Goal: Use online tool/utility: Utilize a website feature to perform a specific function

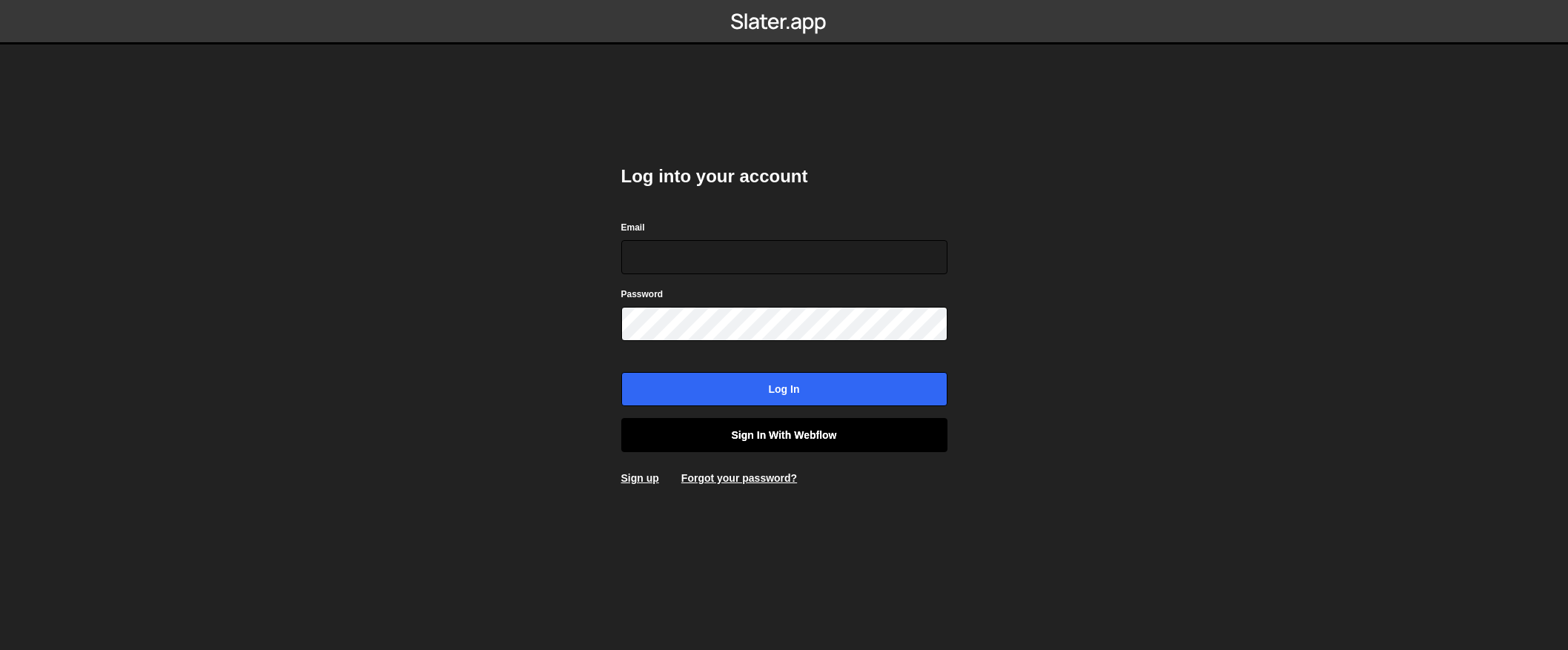
type input "[EMAIL_ADDRESS][DOMAIN_NAME]"
click at [767, 440] on link "Sign in with Webflow" at bounding box center [784, 435] width 326 height 34
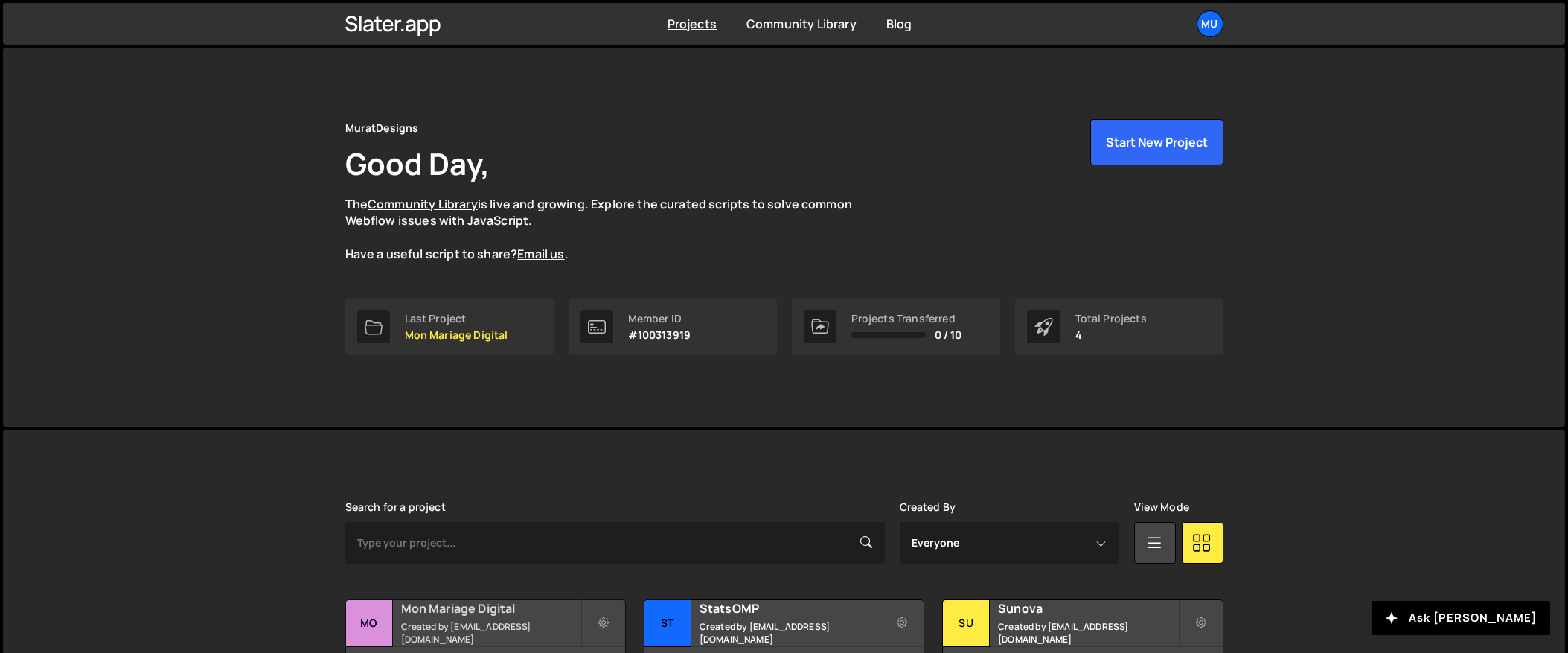
scroll to position [188, 0]
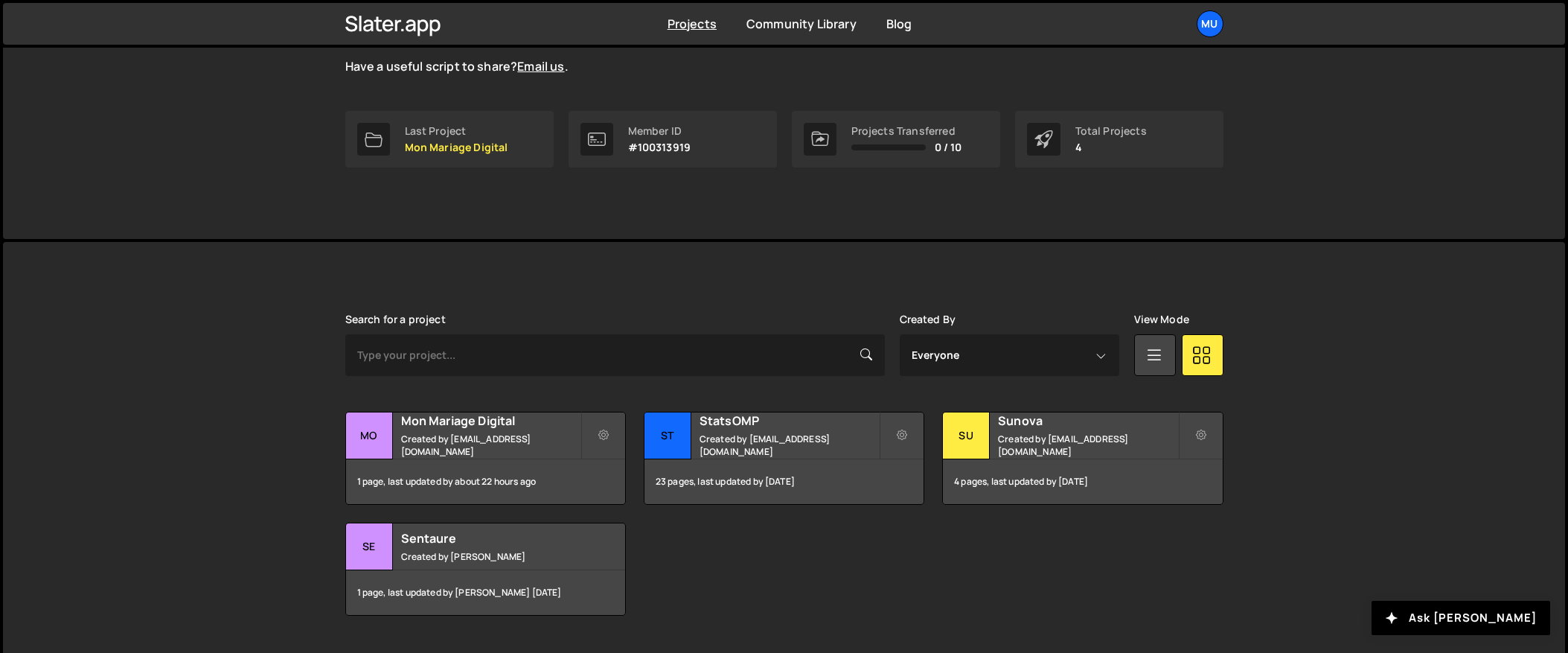
click at [536, 308] on div "[PERSON_NAME] is designed for desktop use. Please use a larger screen to access…" at bounding box center [785, 465] width 923 height 446
click at [455, 428] on h2 "Mon Mariage Digital" at bounding box center [490, 420] width 179 height 16
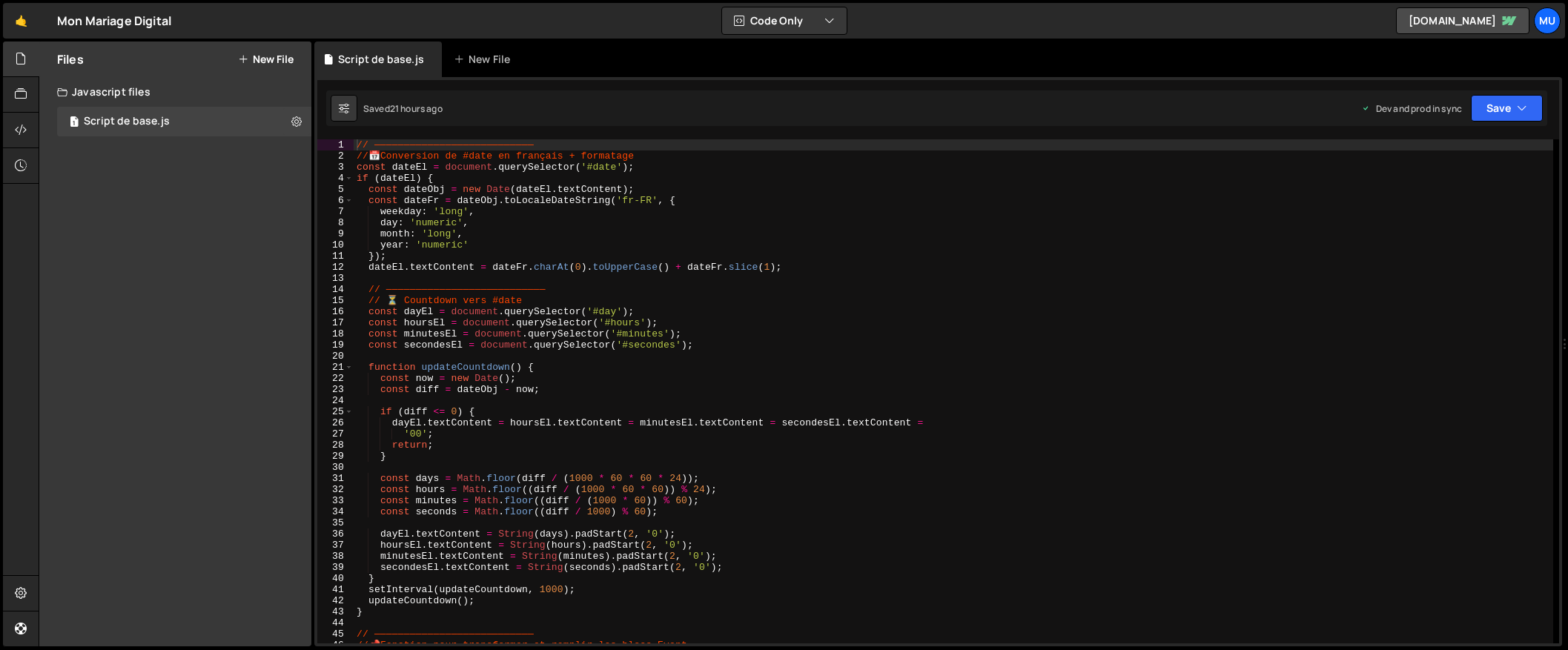
click at [1054, 394] on div "// ——————————————————————————— // 📅 Conversion de #date en français + formatage…" at bounding box center [953, 402] width 1199 height 527
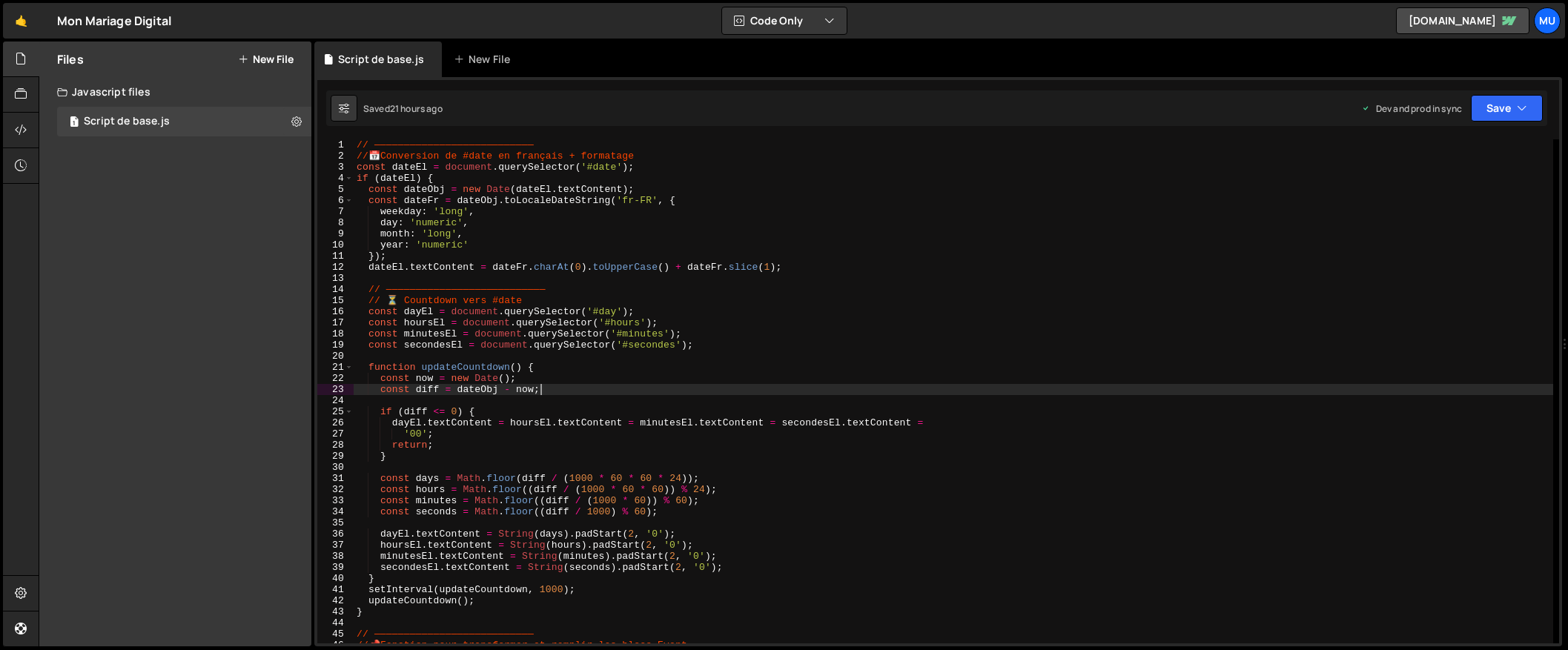
click at [1070, 346] on div "// ——————————————————————————— // 📅 Conversion de #date en français + formatage…" at bounding box center [953, 402] width 1199 height 527
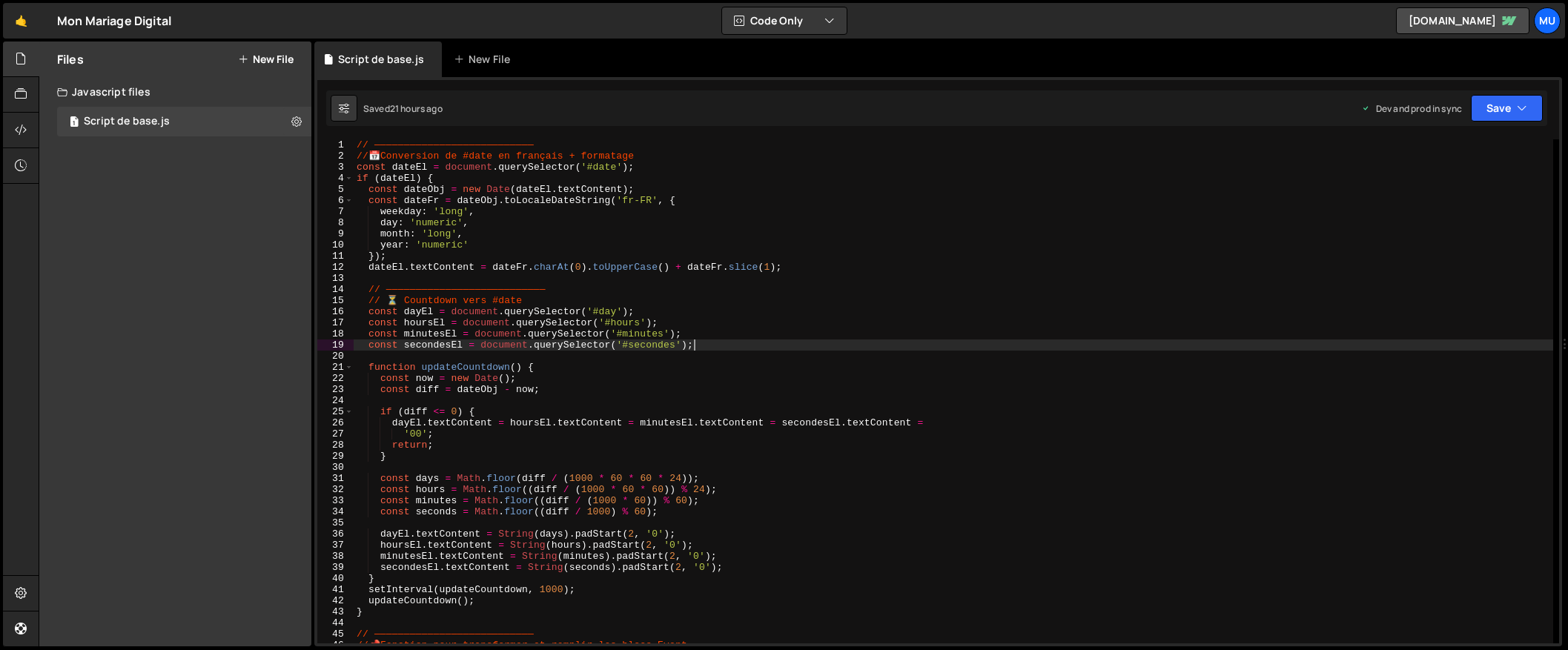
click at [855, 335] on div "// ——————————————————————————— // 📅 Conversion de #date en français + formatage…" at bounding box center [953, 402] width 1199 height 527
type textarea "const minutesEl = document.querySelector('#minutes');"
click at [565, 359] on div "// ——————————————————————————— // 📅 Conversion de #date en français + formatage…" at bounding box center [953, 402] width 1199 height 527
click at [579, 423] on div "// ——————————————————————————— // 📅 Conversion de #date en français + formatage…" at bounding box center [953, 402] width 1199 height 527
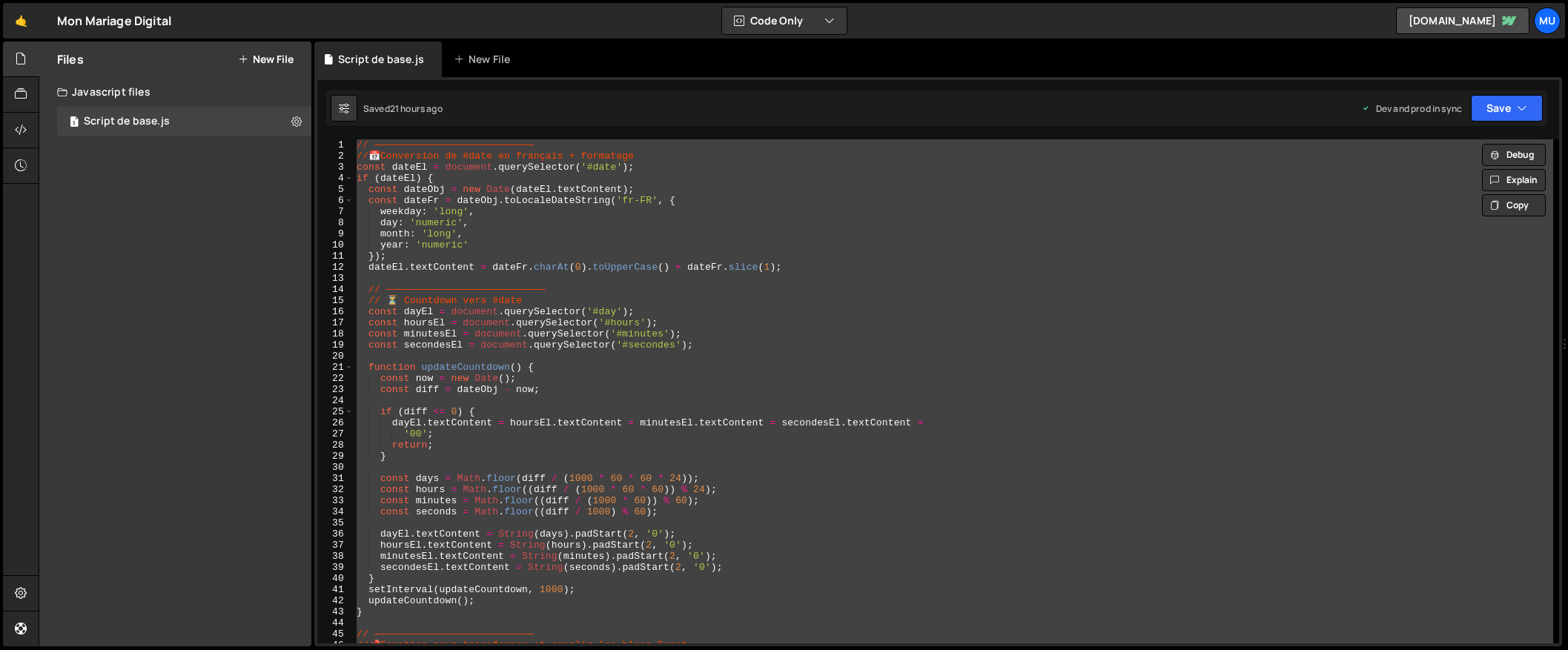
click at [781, 288] on div "// ——————————————————————————— // 📅 Conversion de #date en français + formatage…" at bounding box center [953, 391] width 1199 height 504
type textarea "// ———————————————————————————"
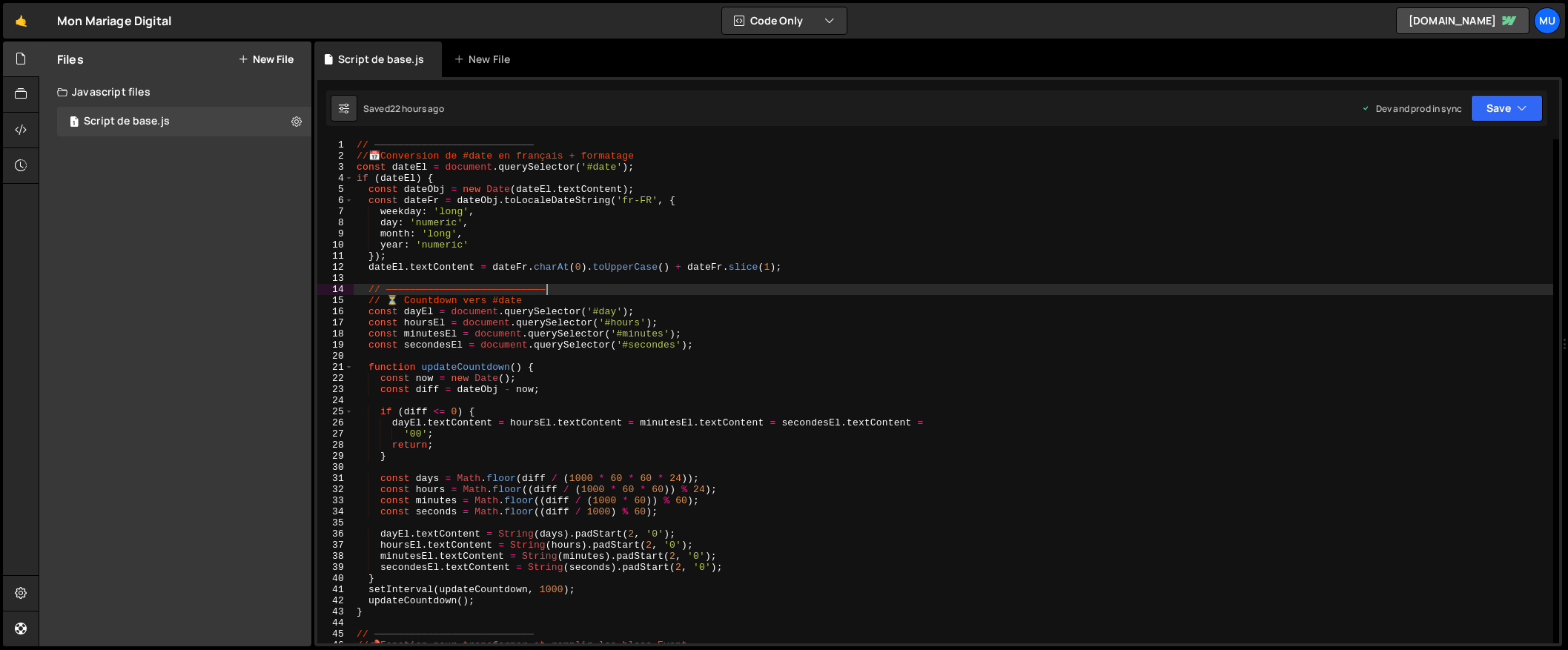
drag, startPoint x: 215, startPoint y: 284, endPoint x: 215, endPoint y: 271, distance: 13.0
click at [215, 283] on div "Files New File Javascript files 1 Script de base.js 0 CSS files Copy share link…" at bounding box center [175, 344] width 272 height 605
click at [261, 59] on button "New File" at bounding box center [265, 59] width 56 height 12
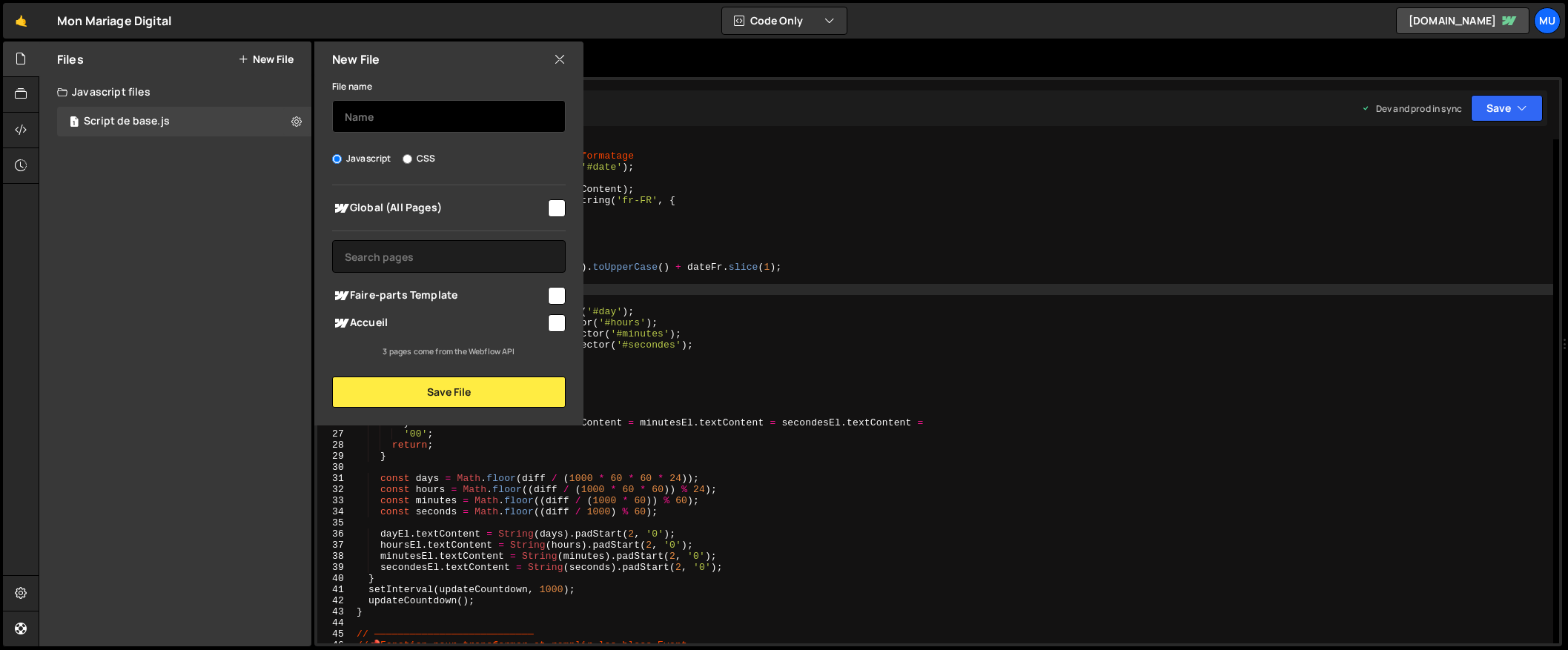
click at [407, 119] on input "text" at bounding box center [449, 116] width 234 height 32
type input "Formulaire"
click at [468, 298] on span "Faire-parts Template" at bounding box center [439, 296] width 214 height 18
checkbox input "true"
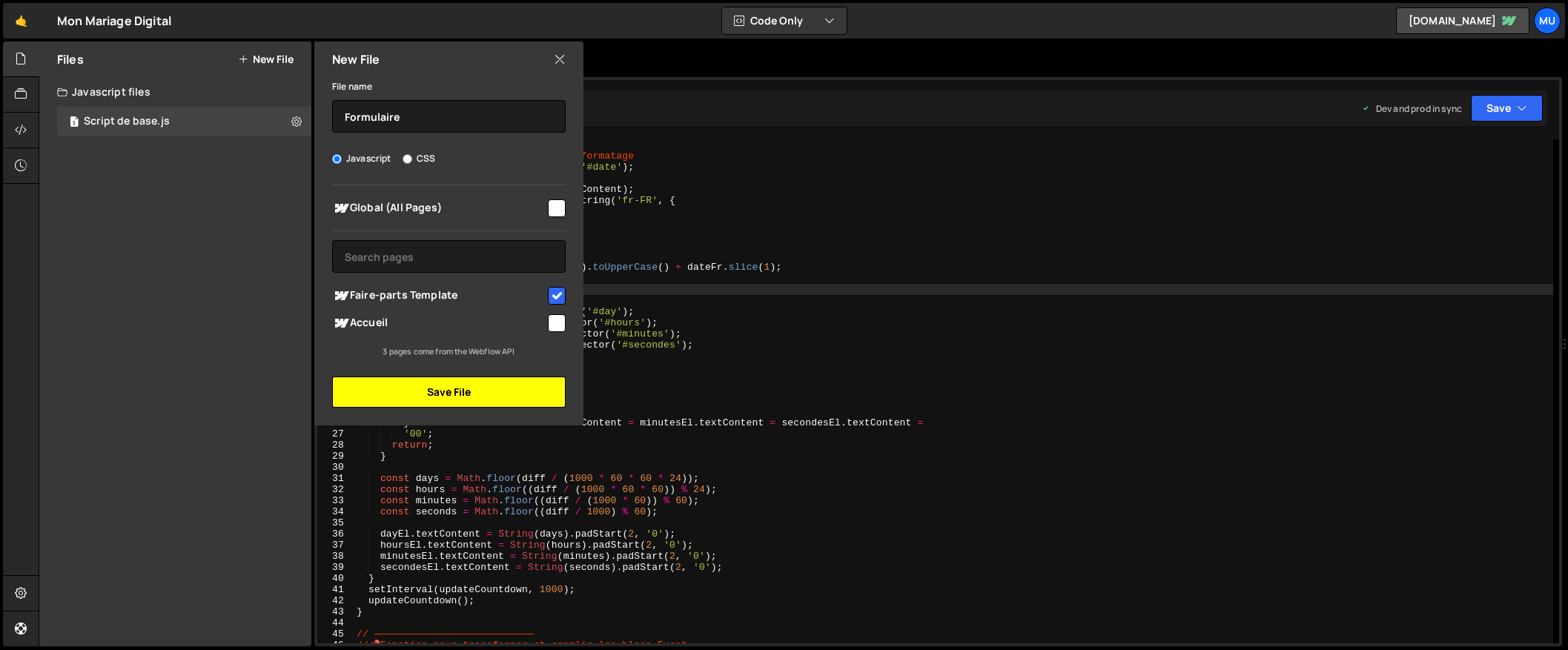
click at [462, 390] on button "Save File" at bounding box center [449, 392] width 234 height 31
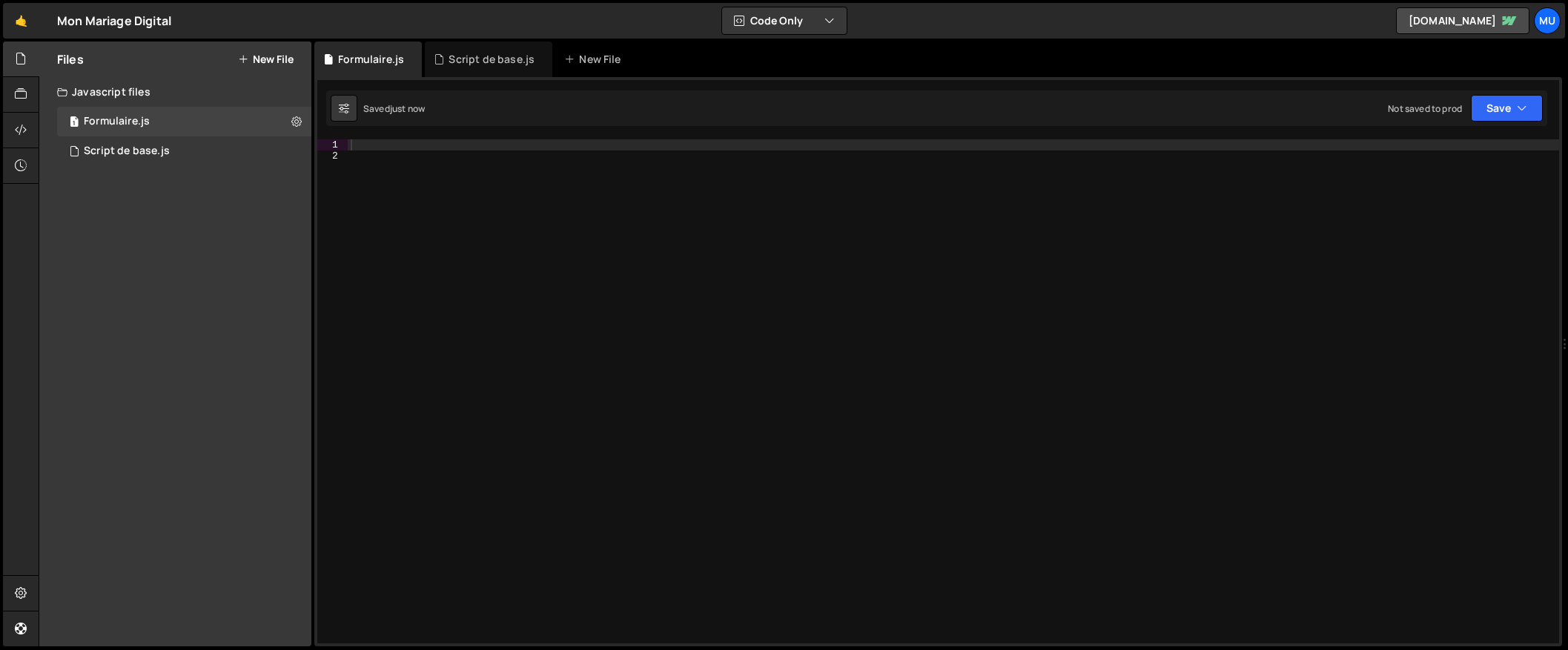
click at [736, 279] on div at bounding box center [953, 402] width 1211 height 527
click at [454, 143] on div at bounding box center [953, 402] width 1211 height 527
paste textarea "const nameEl = document.getElementById('name') || document.querySelector('#name…"
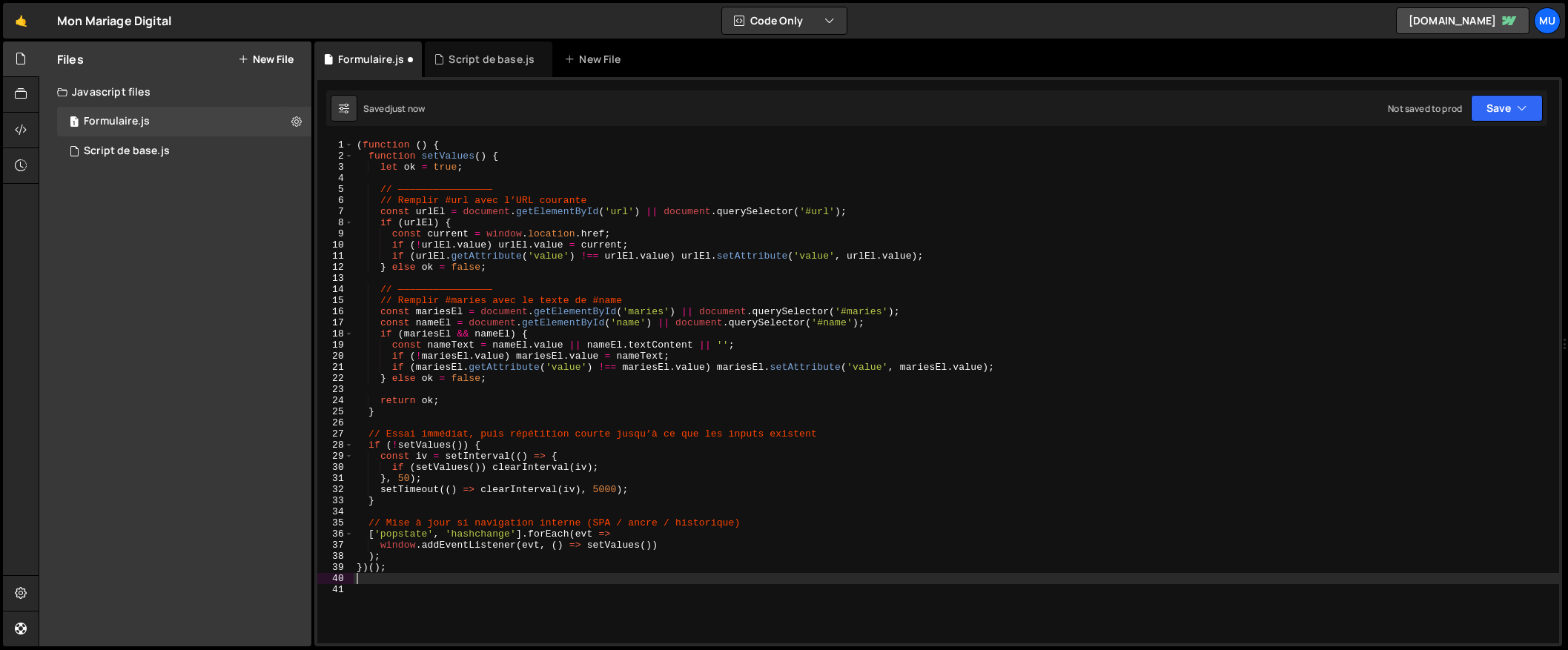
click at [842, 326] on div "( function ( ) { function setValues ( ) { let ok = true ; // ———————————————— /…" at bounding box center [956, 402] width 1205 height 527
type textarea "const nameEl = document.getElementById('name') || document.querySelector('#name…"
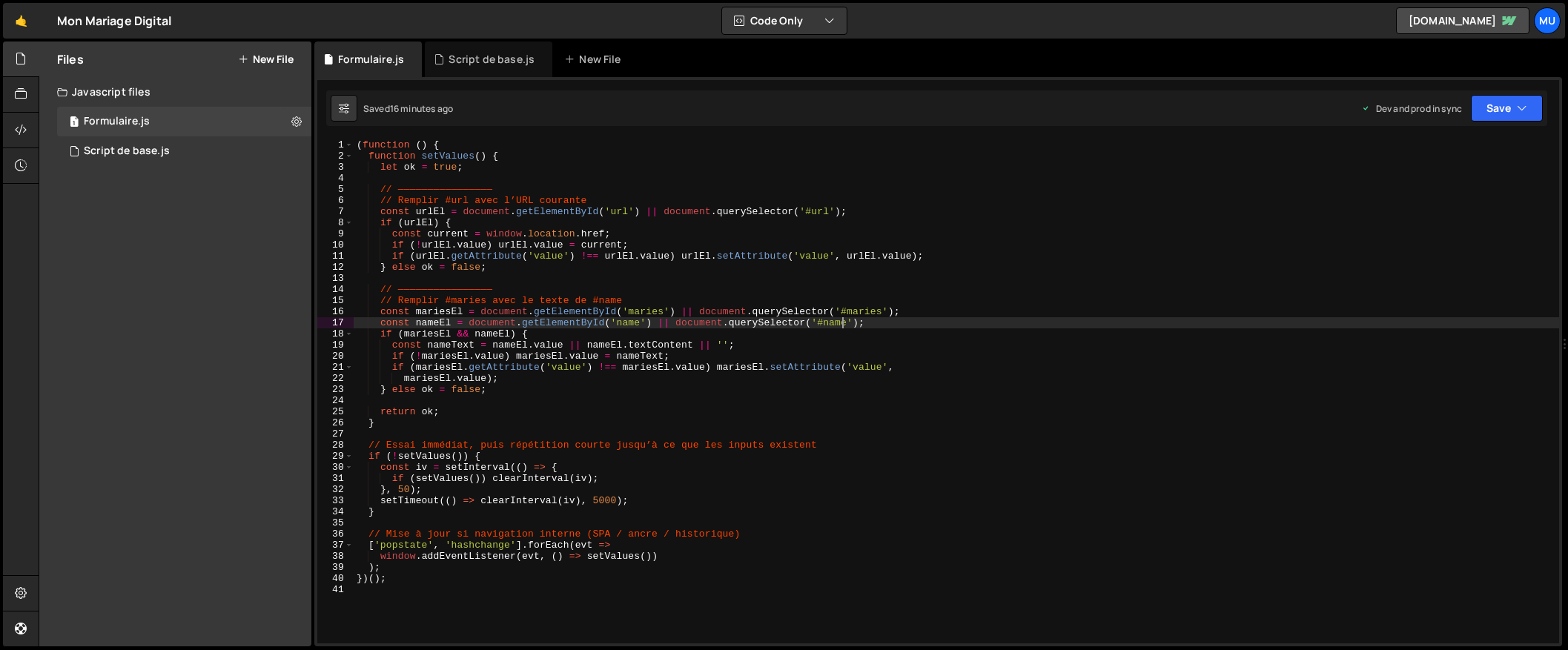
drag, startPoint x: 87, startPoint y: 315, endPoint x: 135, endPoint y: 224, distance: 102.9
click at [88, 315] on div "Files New File Javascript files 1 Formulaire.js 0 1 Script de base.js 0 CSS fil…" at bounding box center [175, 344] width 272 height 605
click at [248, 60] on button "New File" at bounding box center [265, 59] width 56 height 12
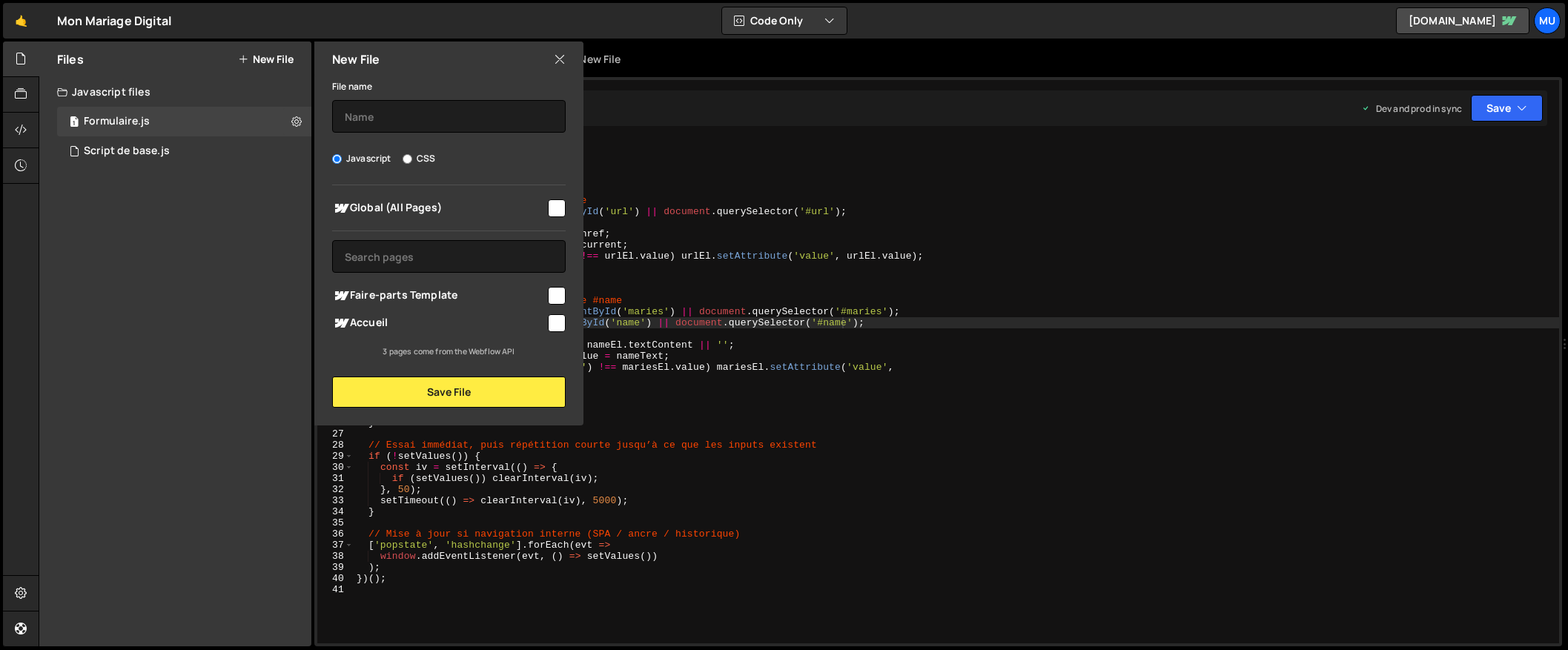
click at [401, 294] on span "Faire-parts Template" at bounding box center [439, 296] width 214 height 18
checkbox input "true"
click at [412, 115] on input "text" at bounding box center [449, 116] width 234 height 32
type input "Script qui affiche les valeurs Oui/Non des Présences"
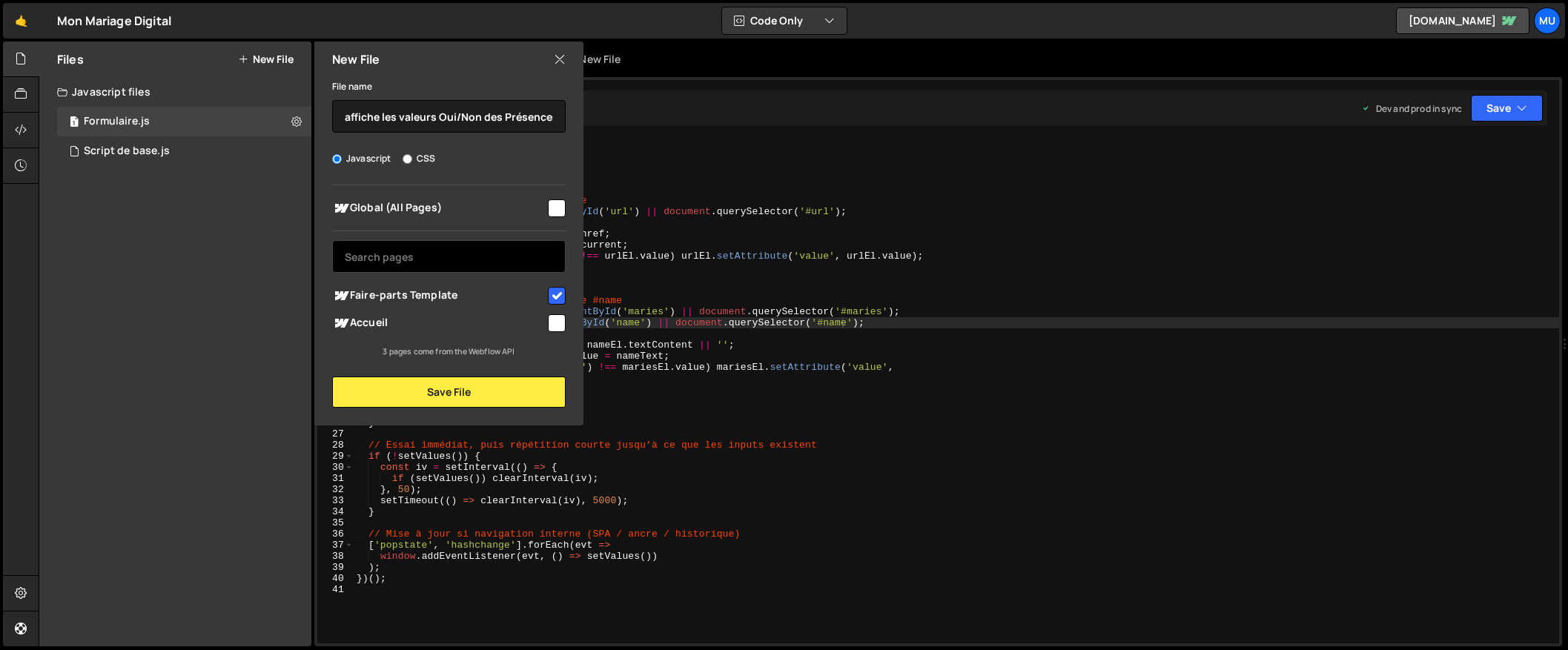
click at [482, 245] on input "text" at bounding box center [449, 256] width 234 height 32
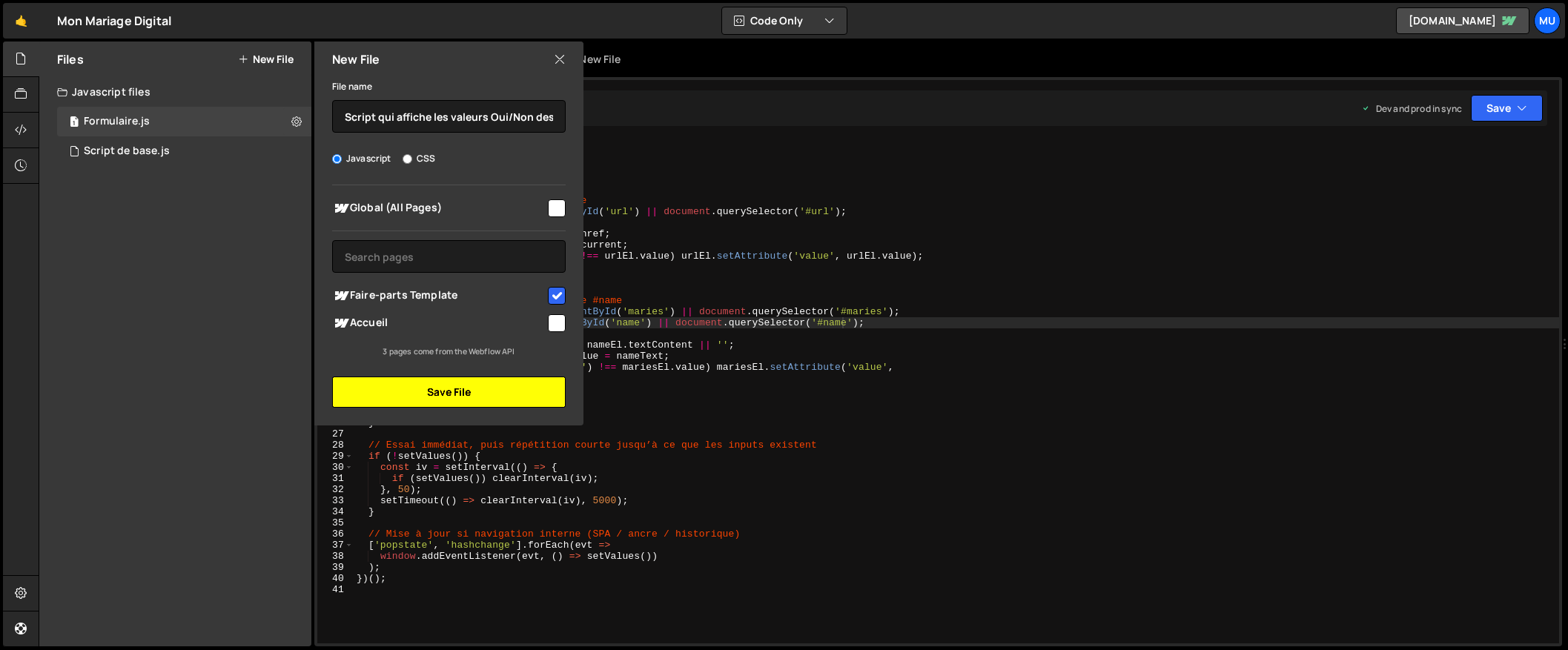
click at [439, 405] on button "Save File" at bounding box center [449, 392] width 234 height 31
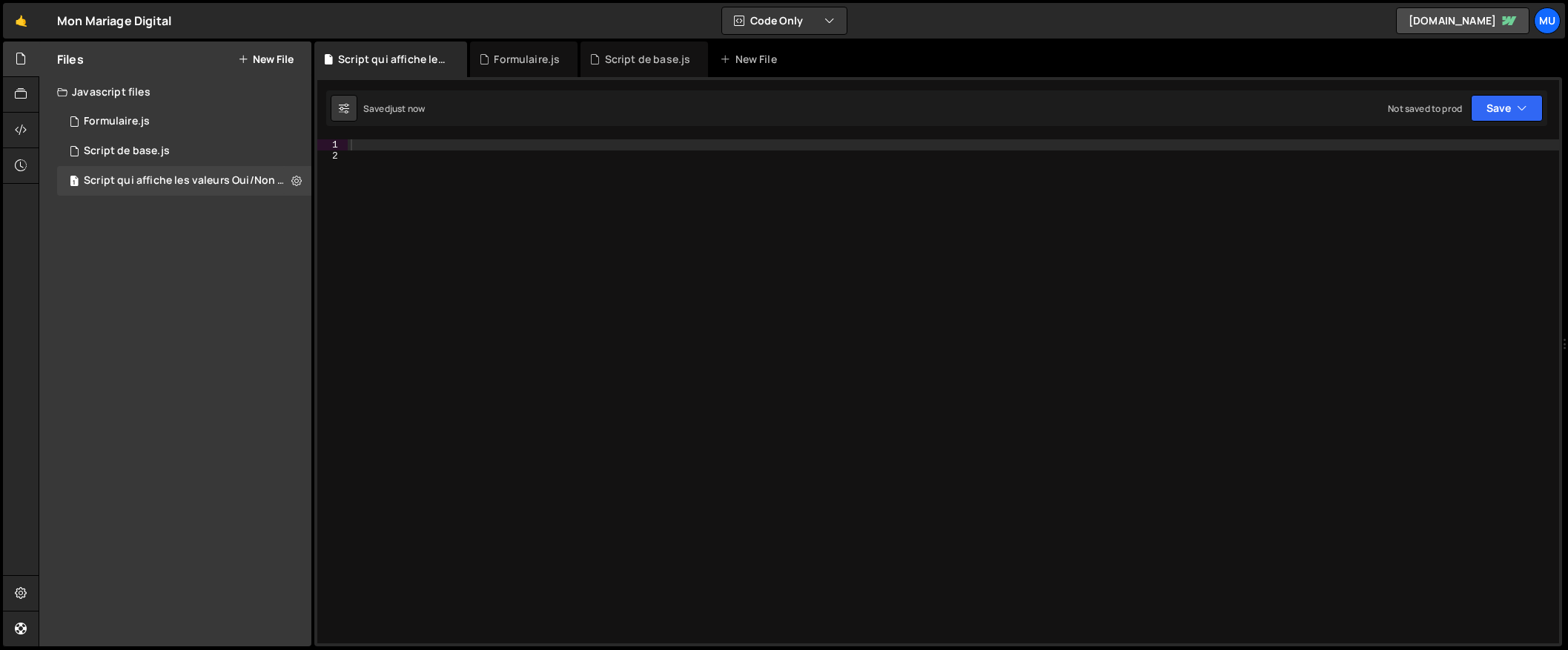
click at [550, 319] on div at bounding box center [953, 402] width 1211 height 527
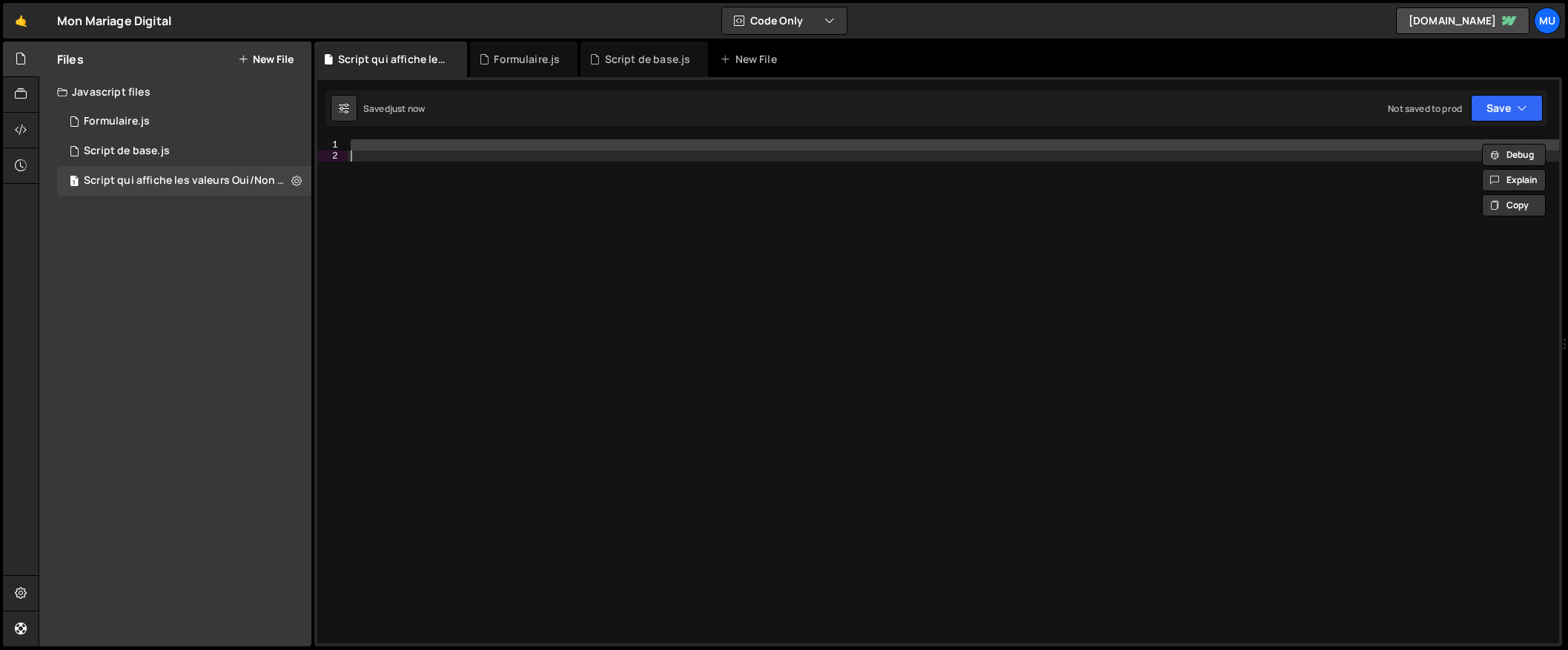
paste textarea
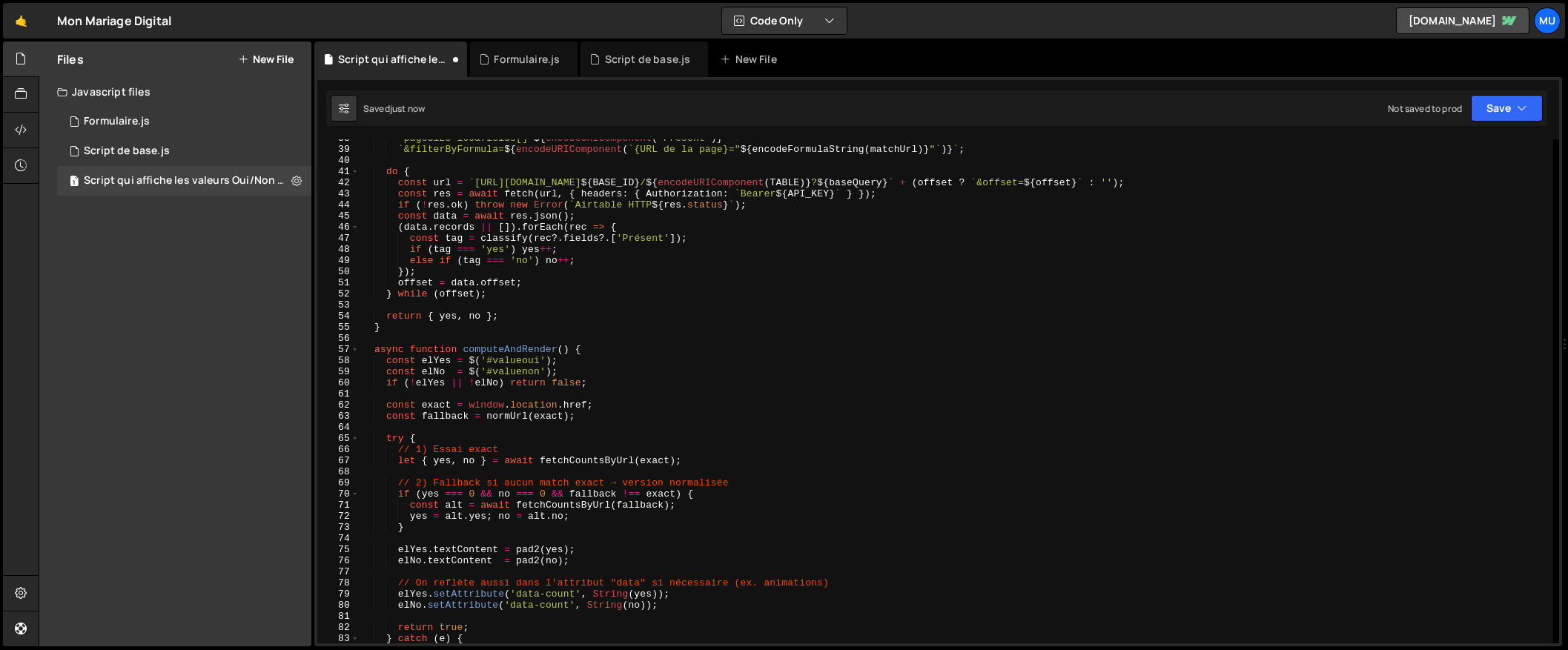
type textarea "// 🔁 Si navigation interne (SPA/hash), on recalcule"
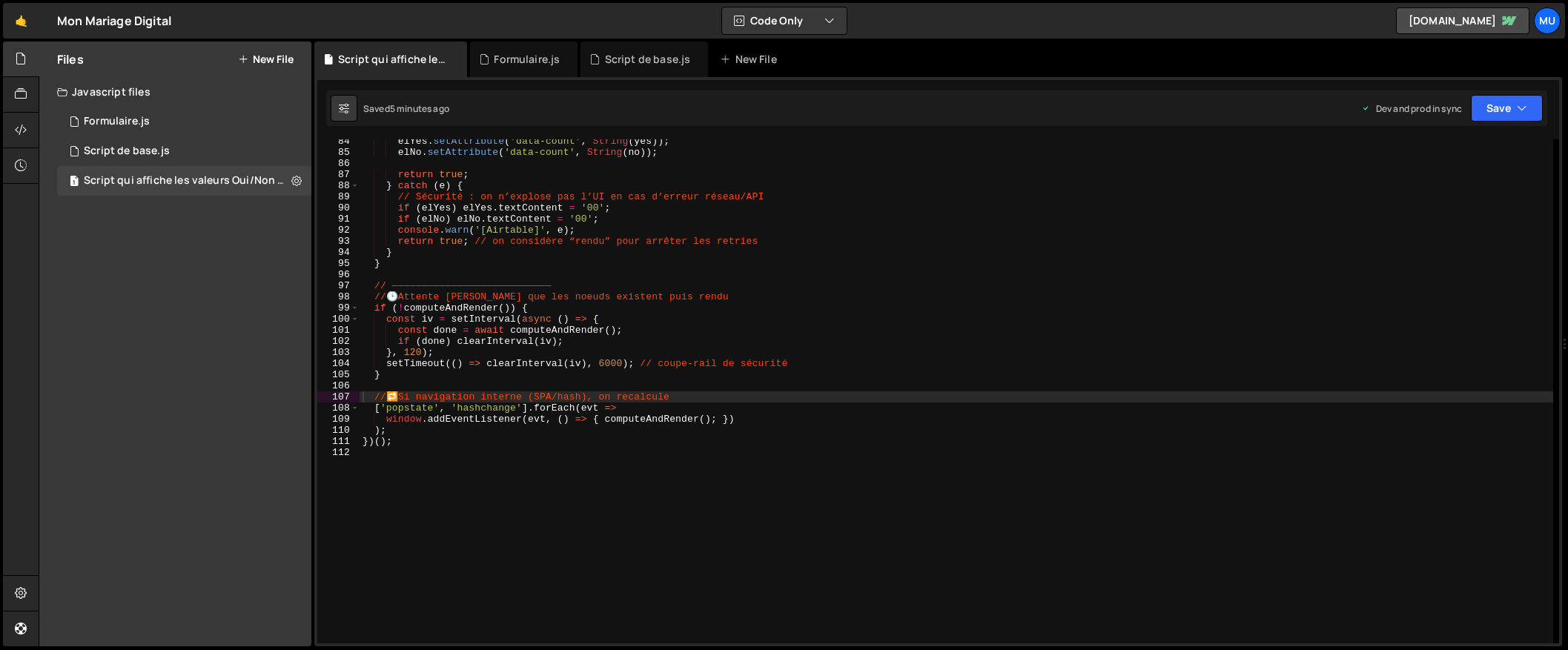
click at [132, 307] on div "Files New File Javascript files 1 Formulaire.js 0 1 Script de base.js 0 1 Scrip…" at bounding box center [175, 344] width 272 height 605
click at [277, 57] on button "New File" at bounding box center [265, 59] width 56 height 12
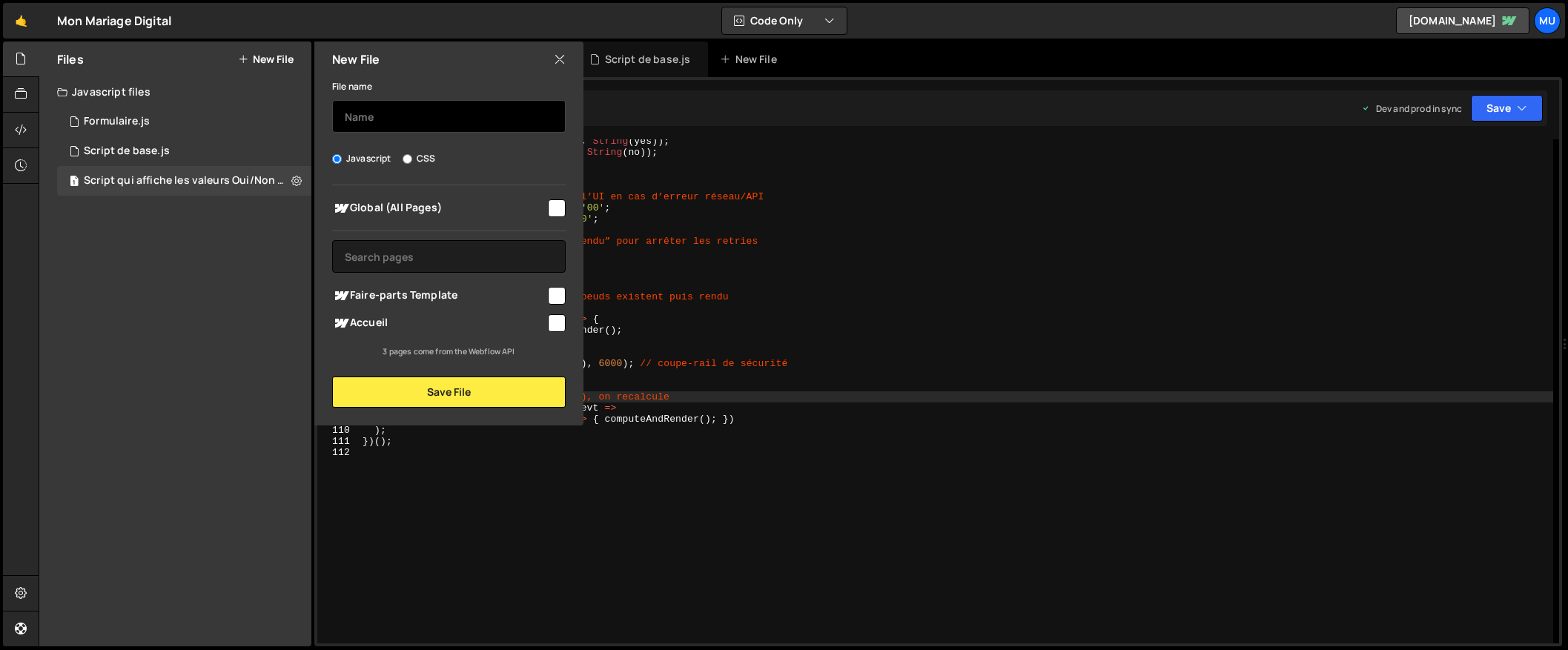
click at [369, 118] on input "text" at bounding box center [449, 116] width 234 height 32
type input "Afficher les commentaires"
click at [413, 280] on div "Global (All Pages) Faire-parts Template" at bounding box center [449, 272] width 269 height 173
click at [484, 295] on span "Faire-parts Template" at bounding box center [439, 296] width 214 height 18
checkbox input "true"
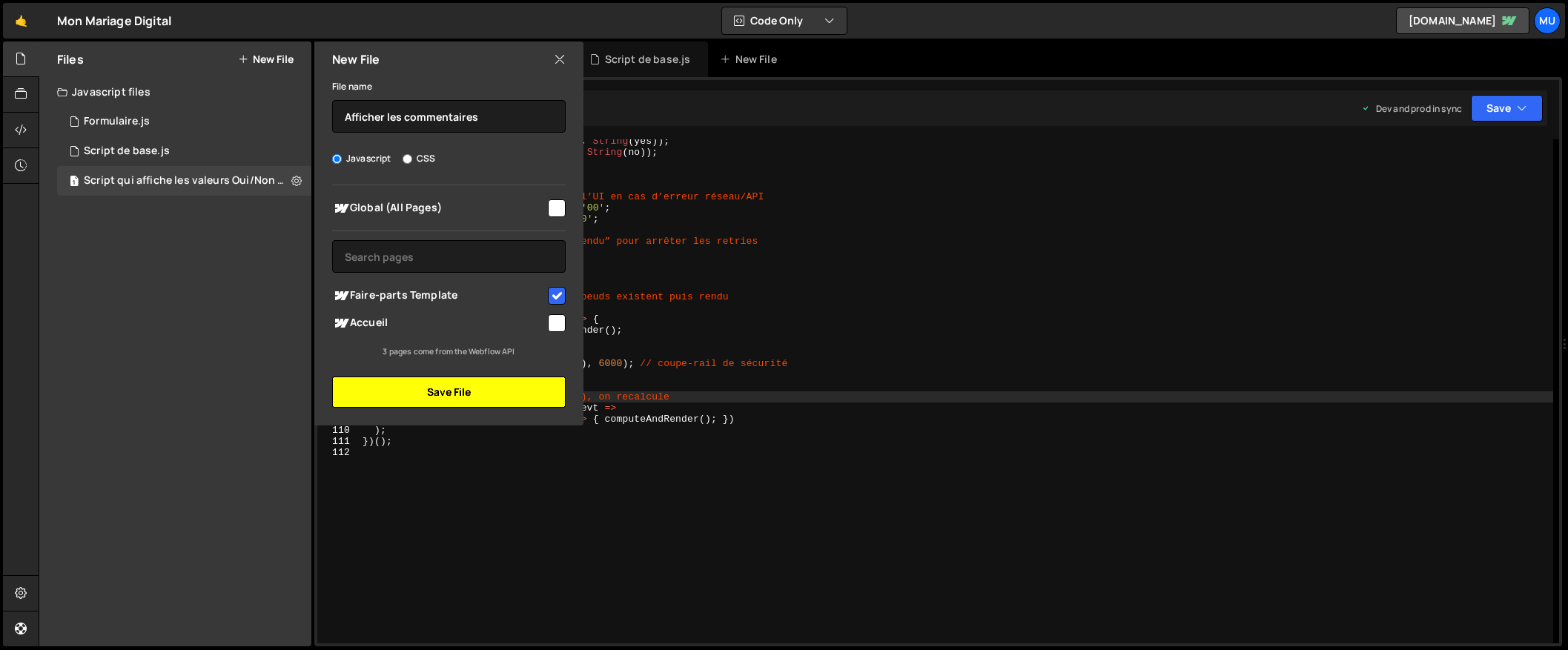
click at [481, 383] on button "Save File" at bounding box center [449, 392] width 234 height 31
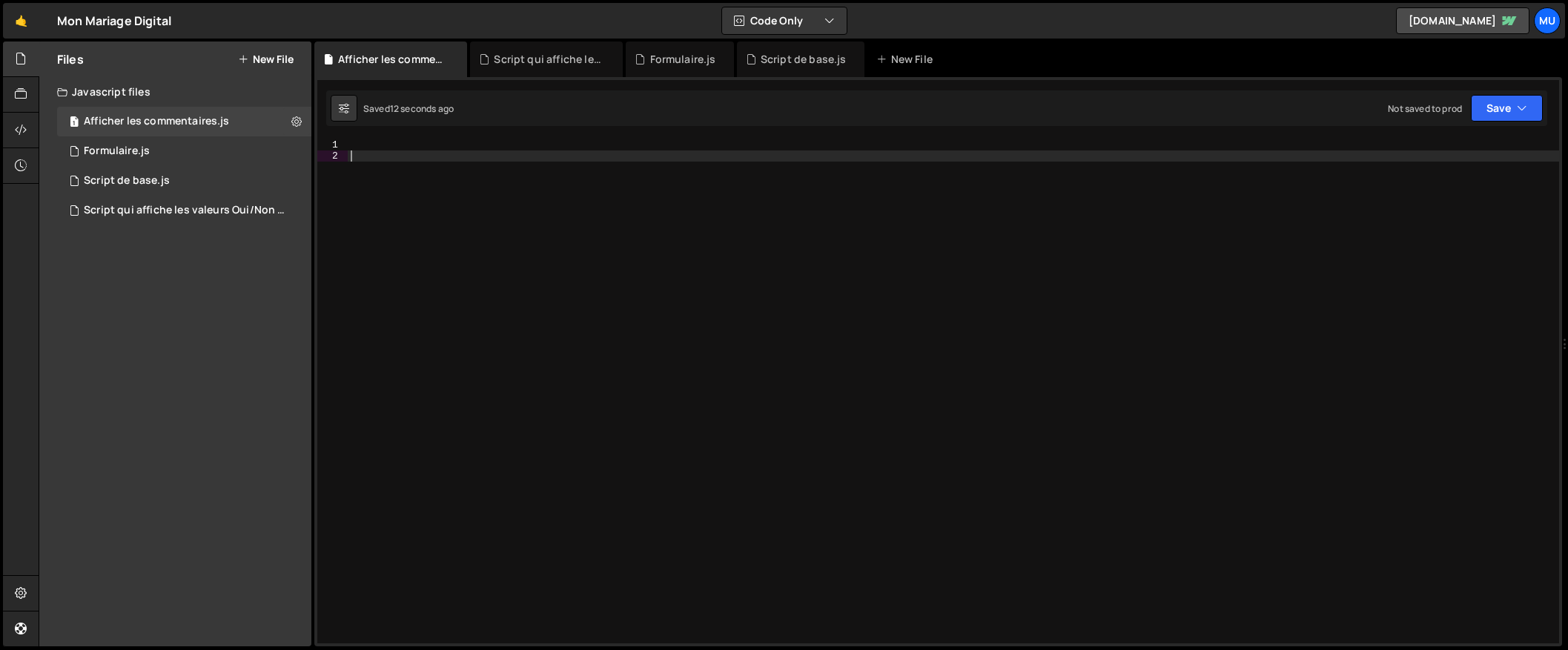
click at [1161, 245] on div at bounding box center [953, 402] width 1211 height 527
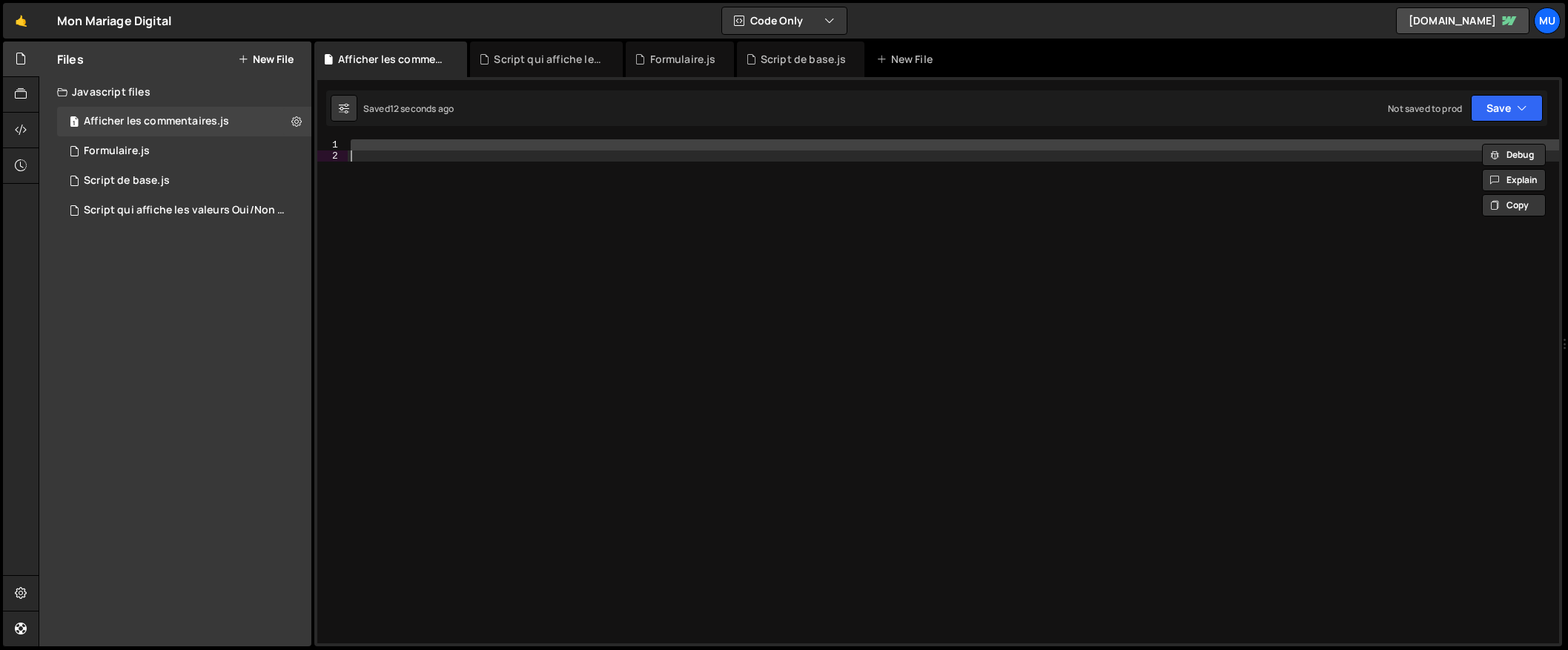
paste textarea
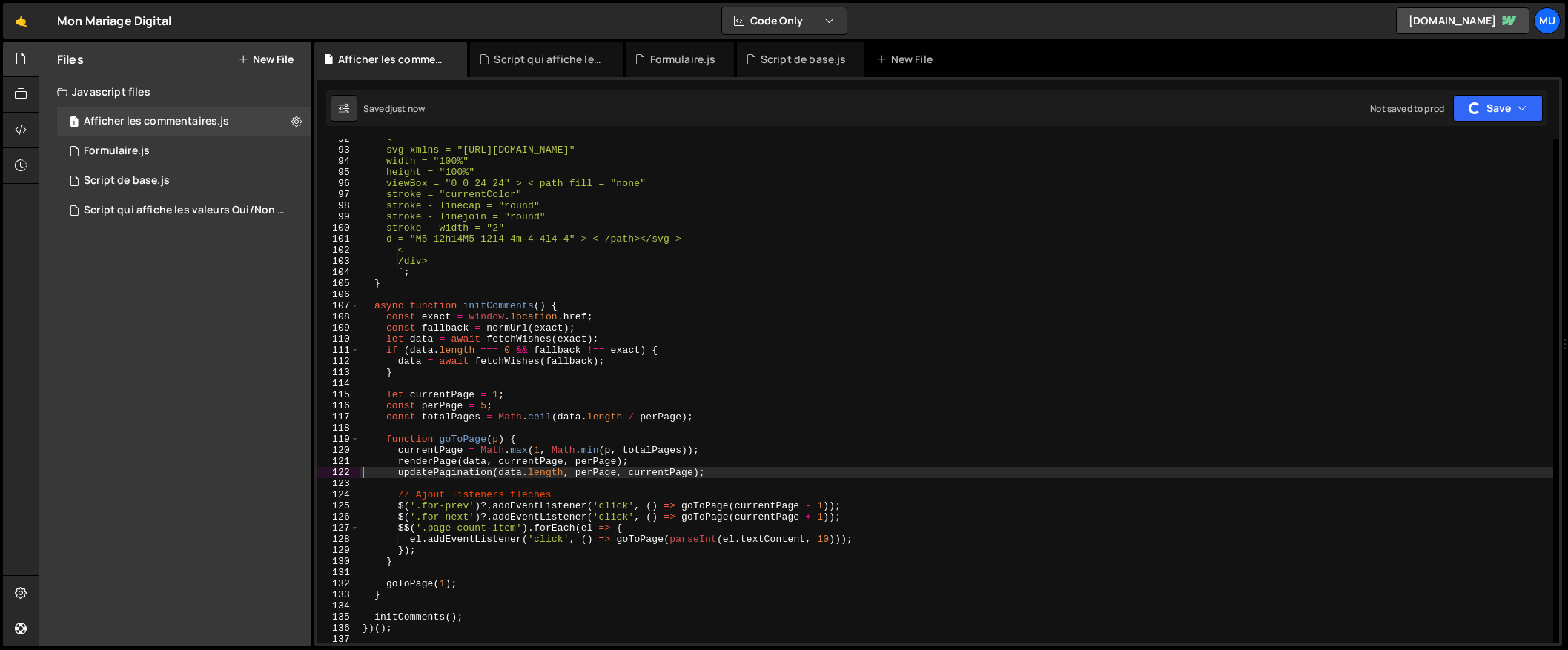
scroll to position [1177, 0]
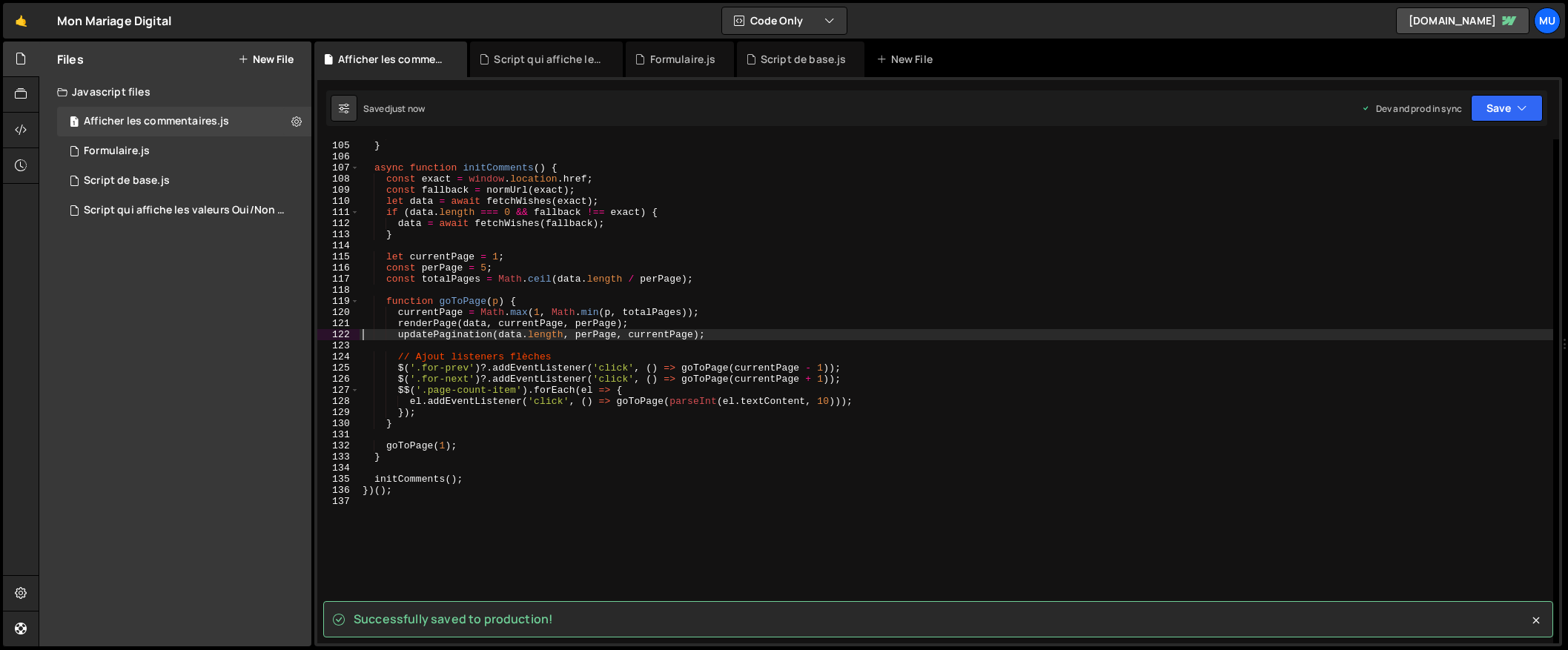
click at [518, 492] on div "` ; } async function initComments ( ) { const exact = window . location . href …" at bounding box center [957, 392] width 1194 height 527
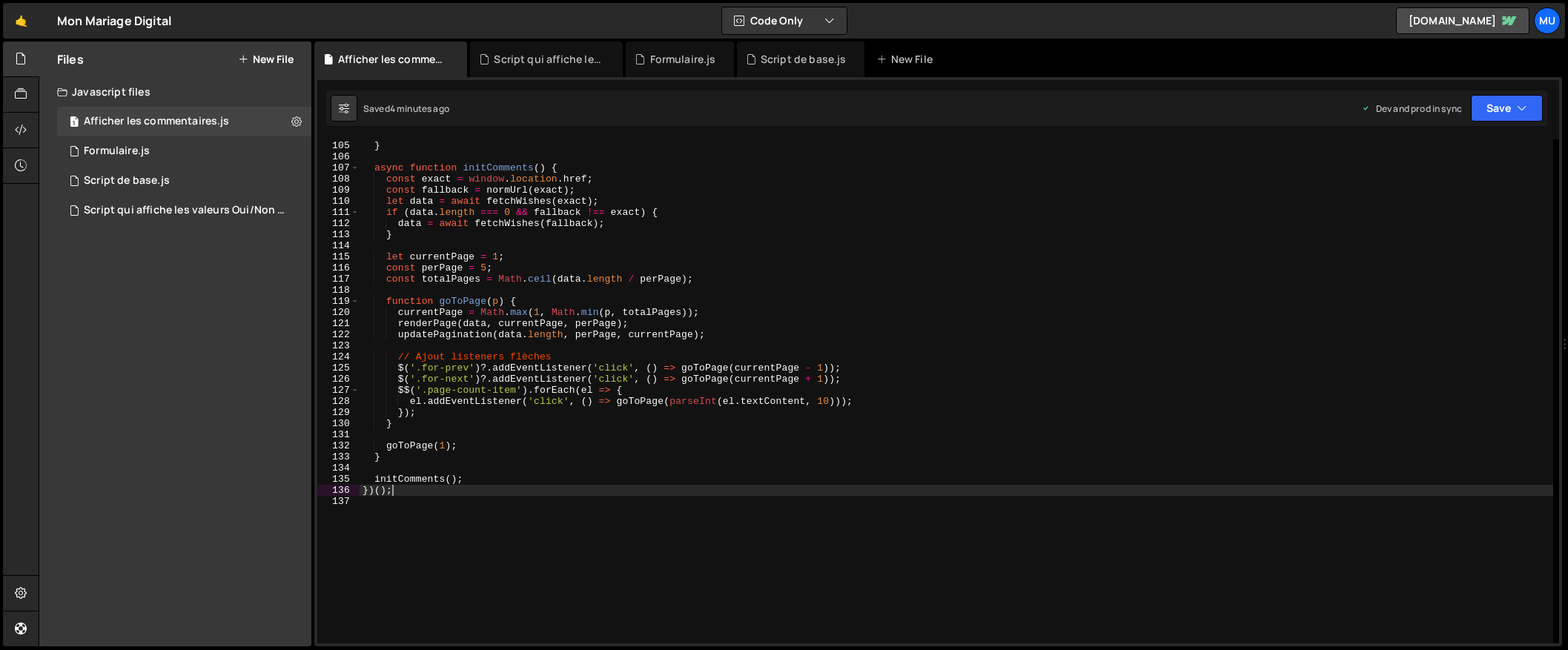
click at [511, 270] on div "` ; } async function initComments ( ) { const exact = window . location . href …" at bounding box center [957, 392] width 1194 height 527
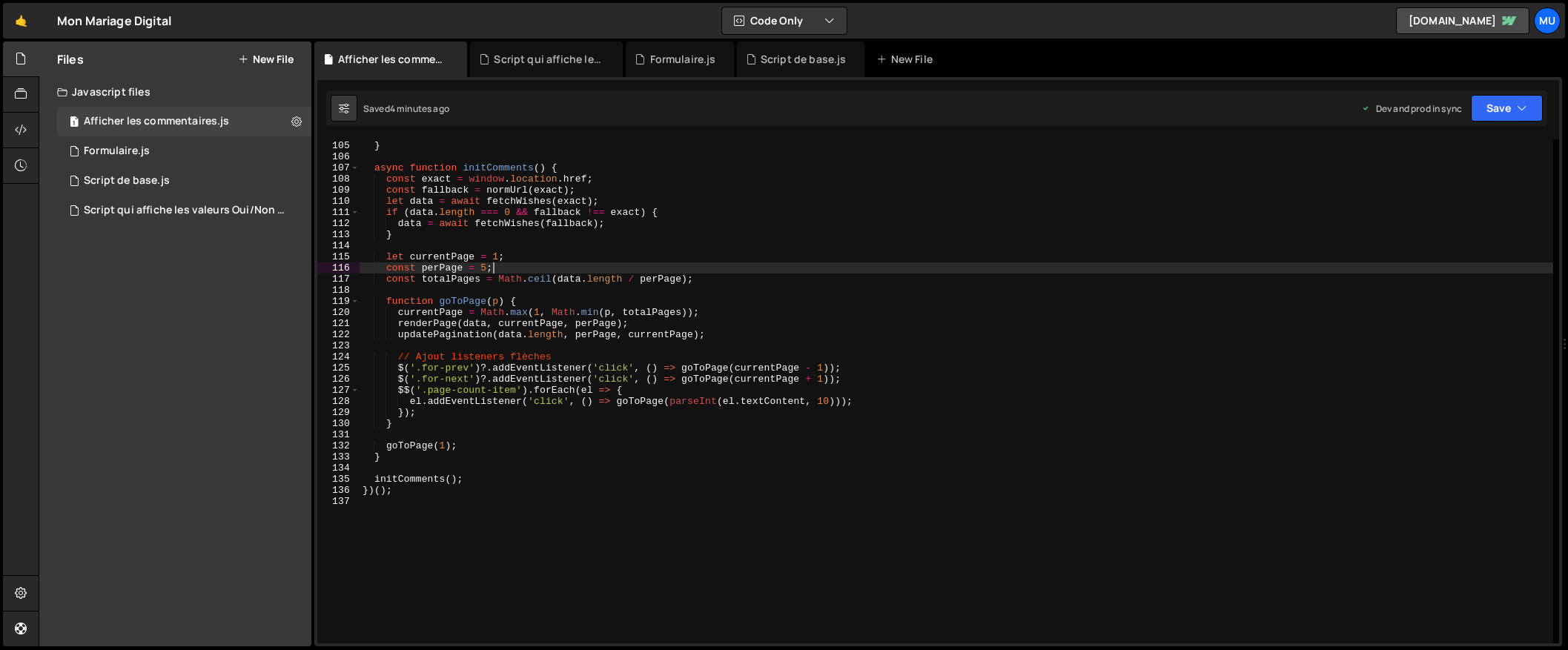
type textarea "})();"
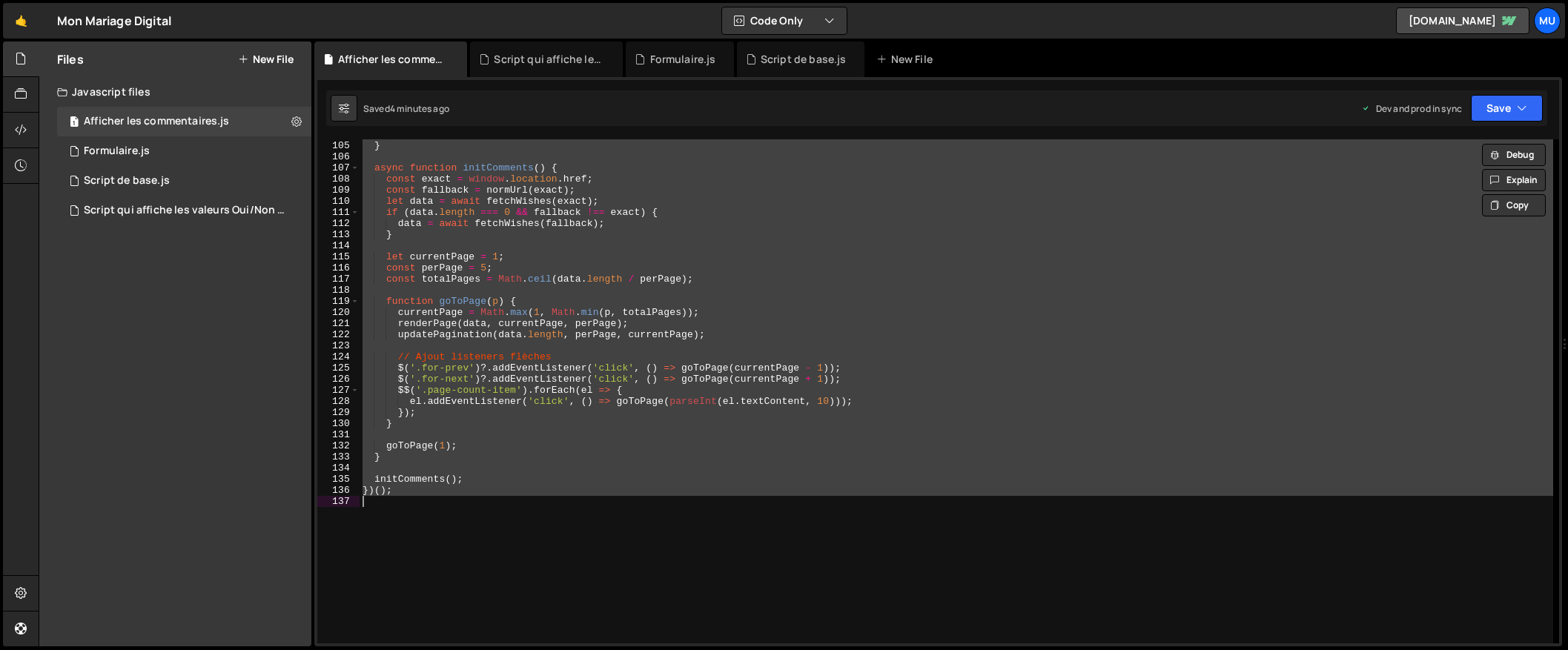
paste textarea
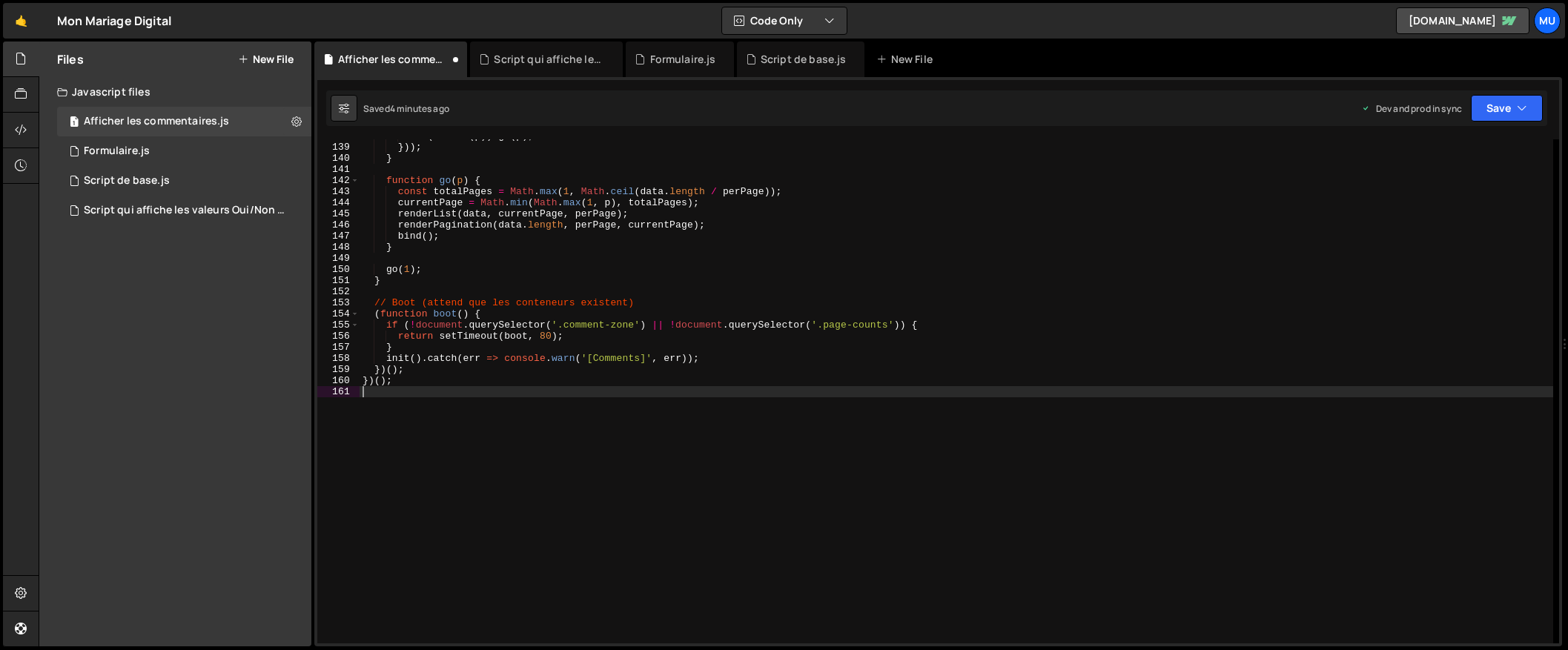
scroll to position [1560, 0]
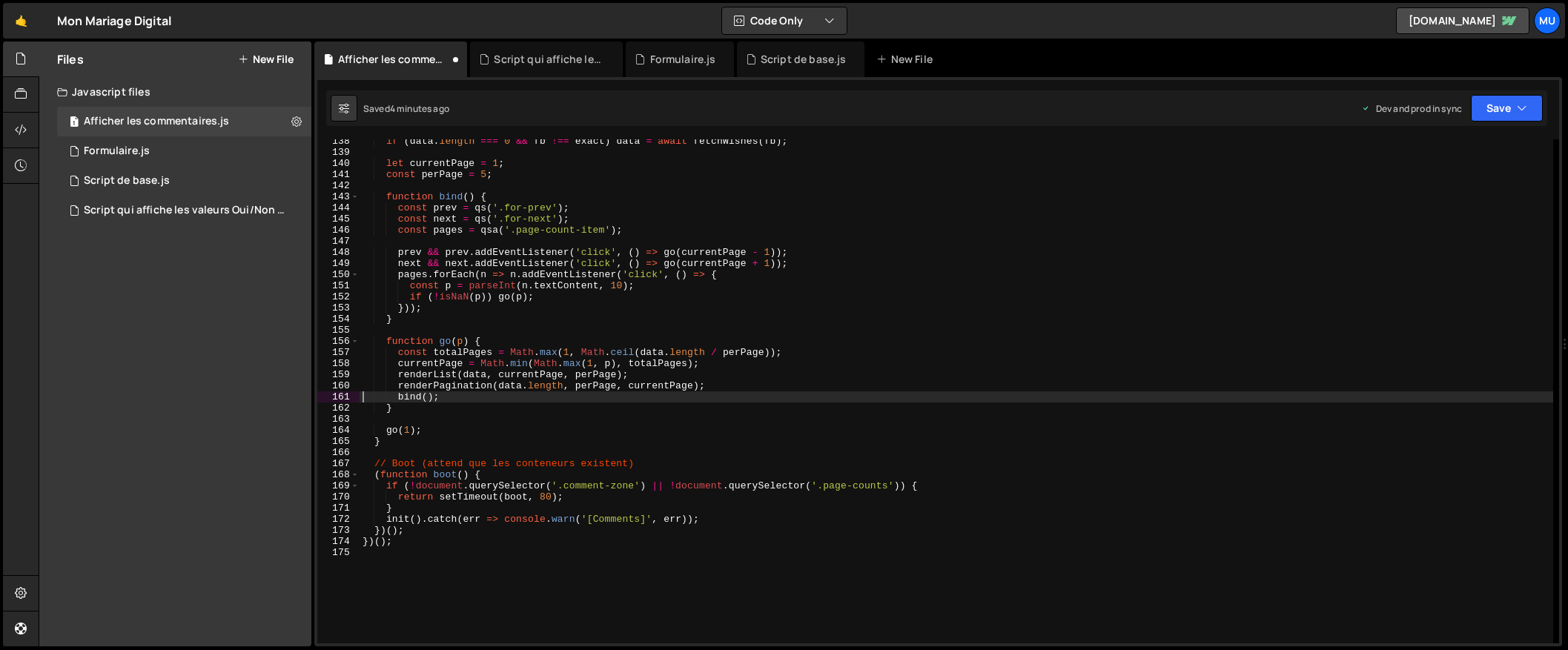
type textarea "bind();"
click at [613, 240] on div "if ( data . length === 0 && fb !== exact ) data = await fetchWishes ( fb ) ; le…" at bounding box center [957, 398] width 1194 height 527
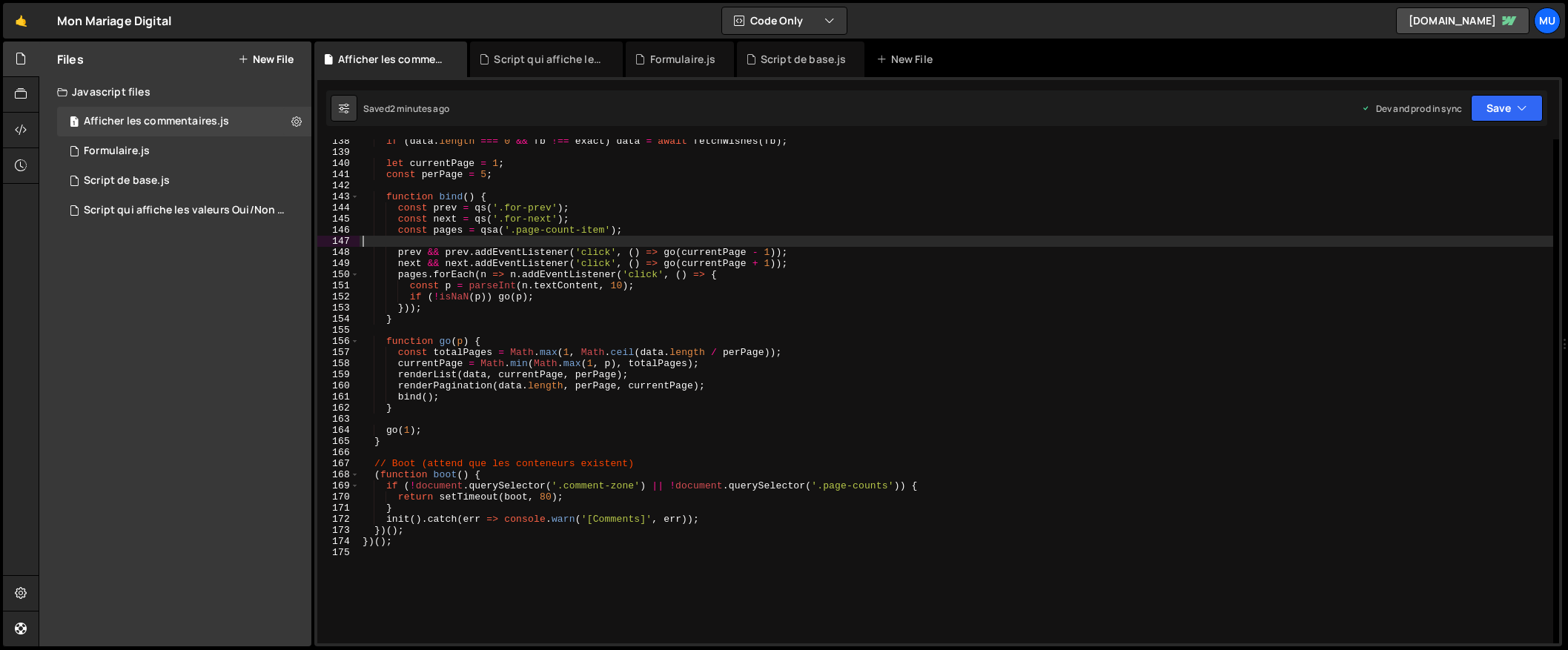
type textarea "})();"
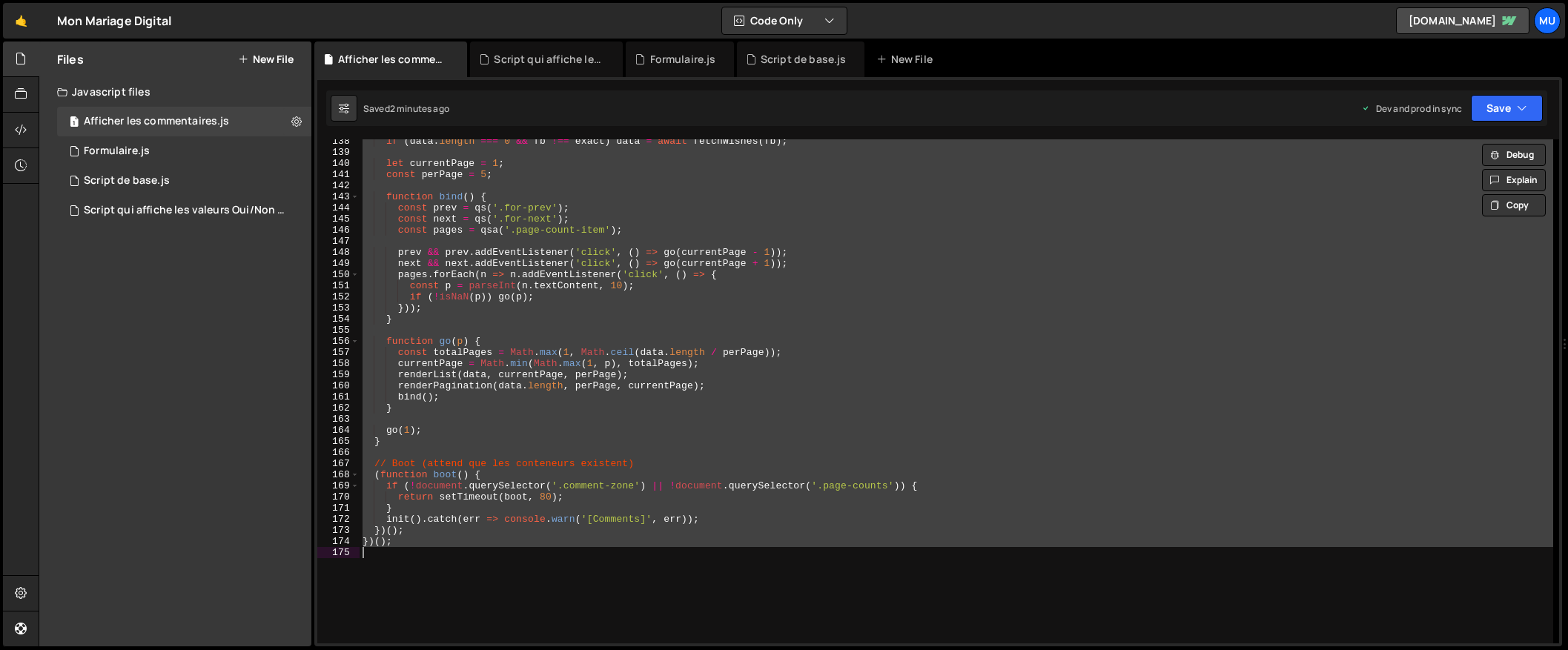
paste textarea
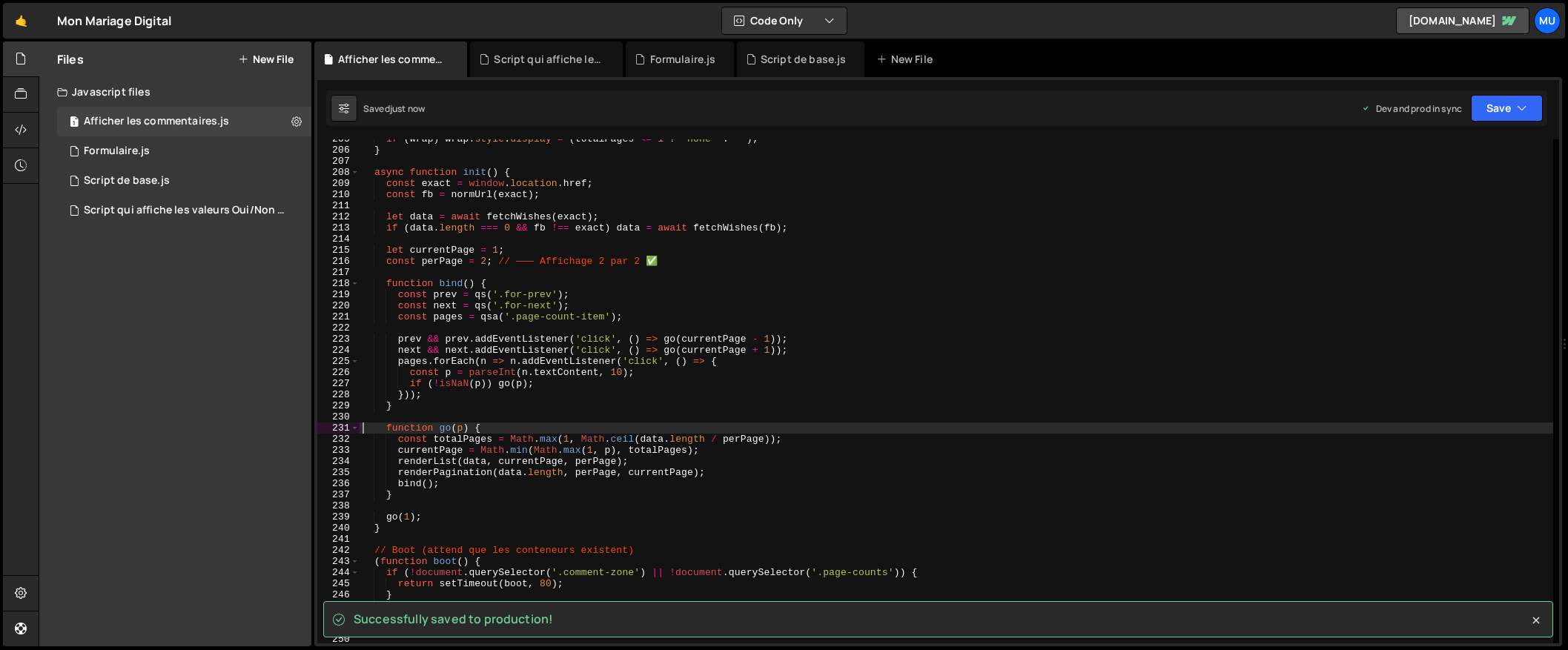
scroll to position [2444, 0]
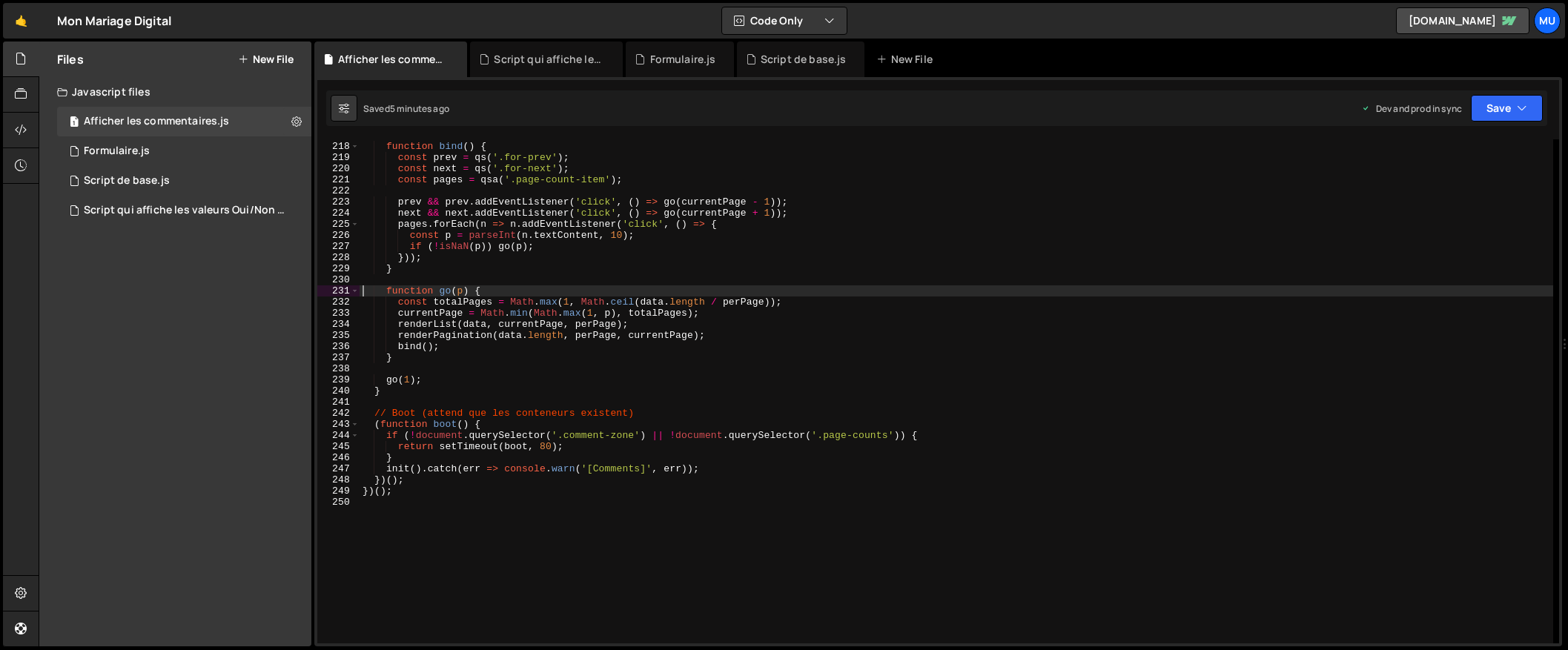
click at [495, 271] on div "function bind ( ) { const prev = qs ( '.for-prev' ) ; const next = qs ( '.for-n…" at bounding box center [957, 393] width 1194 height 527
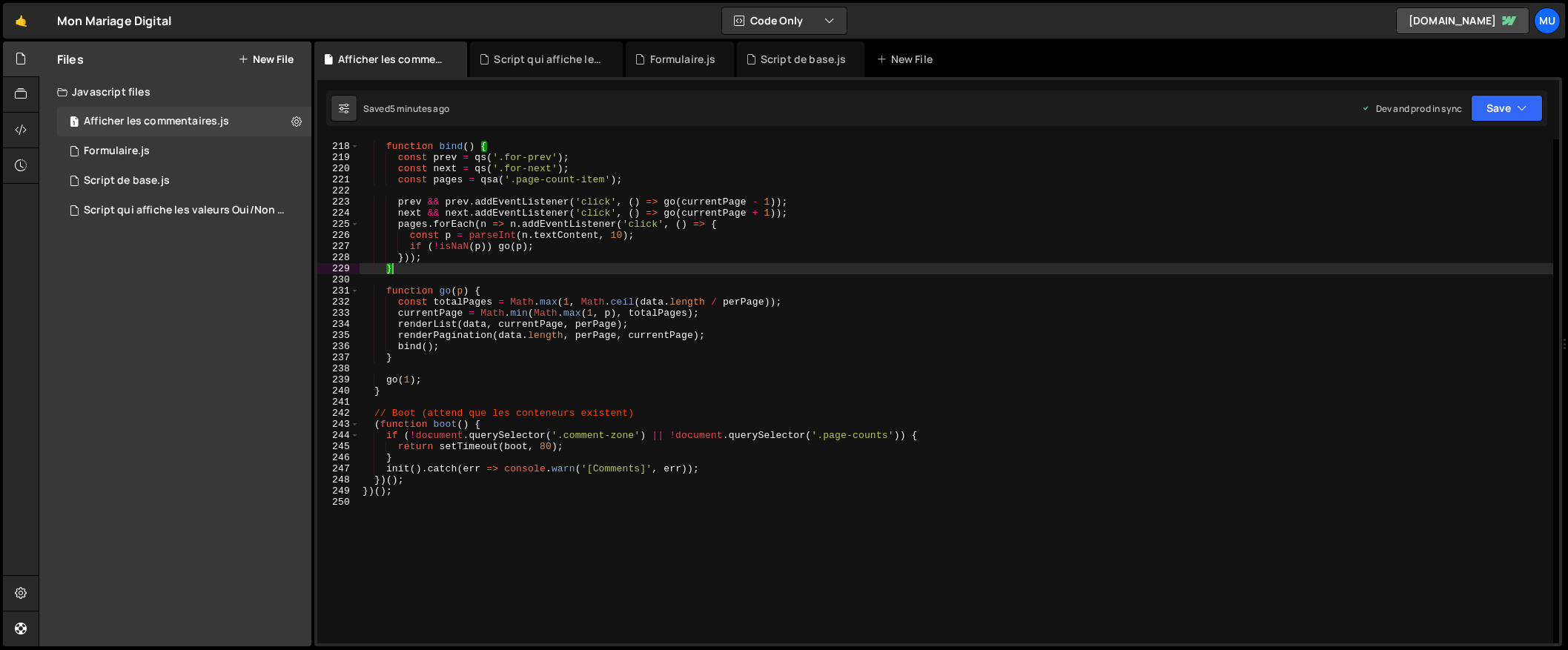
type textarea "})();"
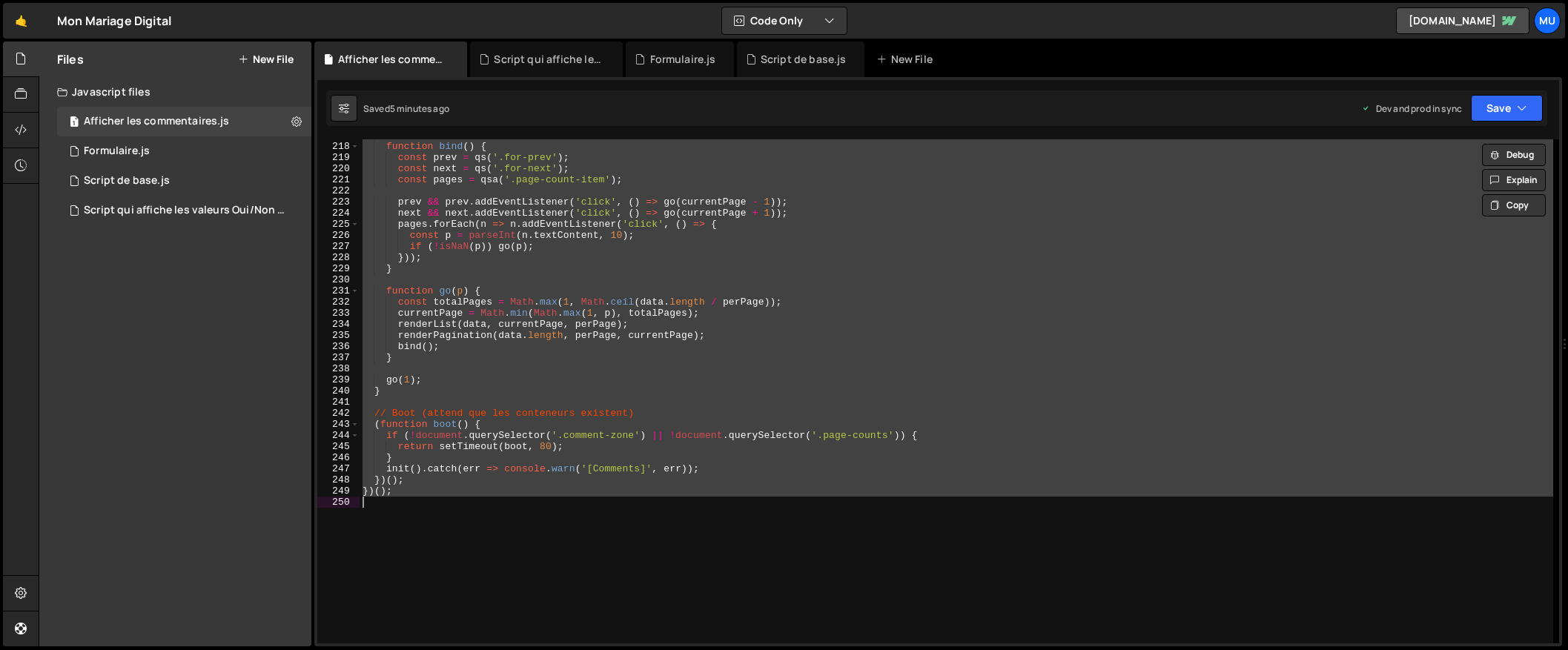
paste textarea
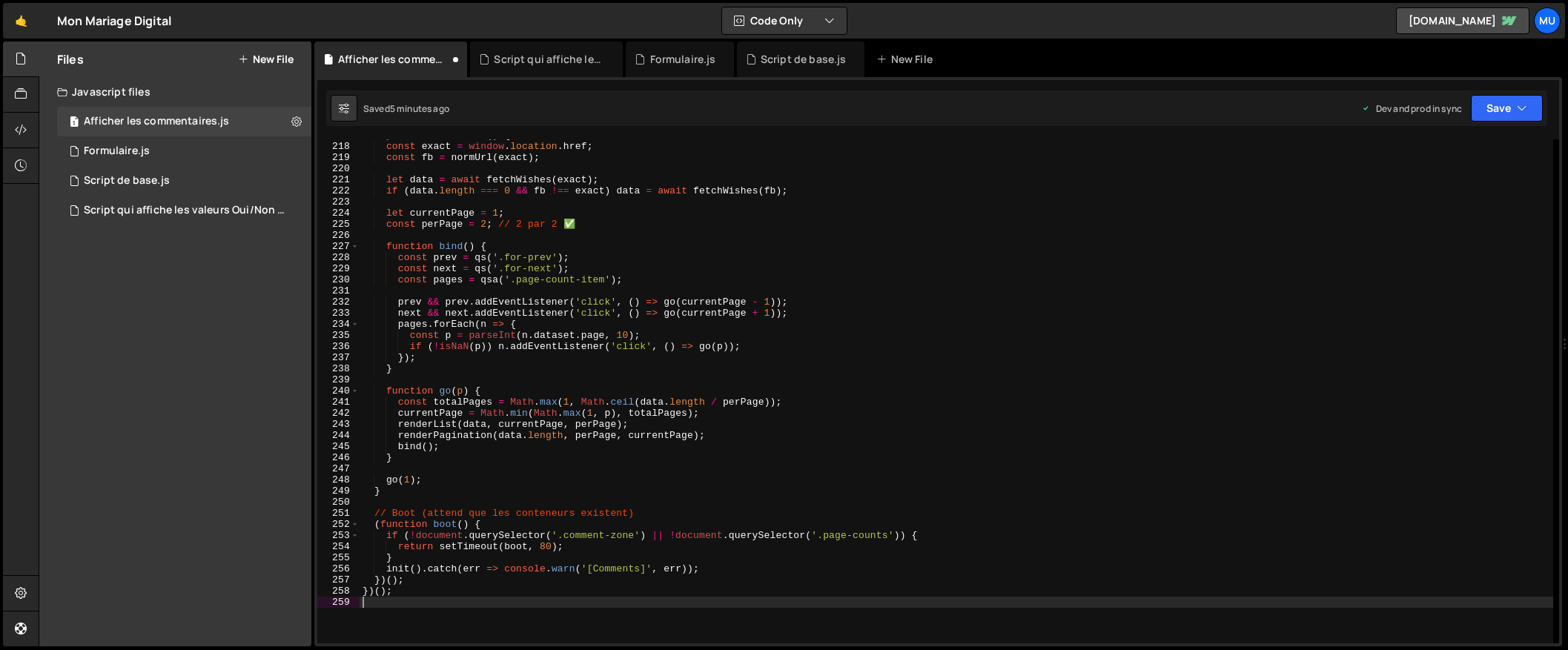
type textarea "function go(p) {"
